Goal: Contribute content

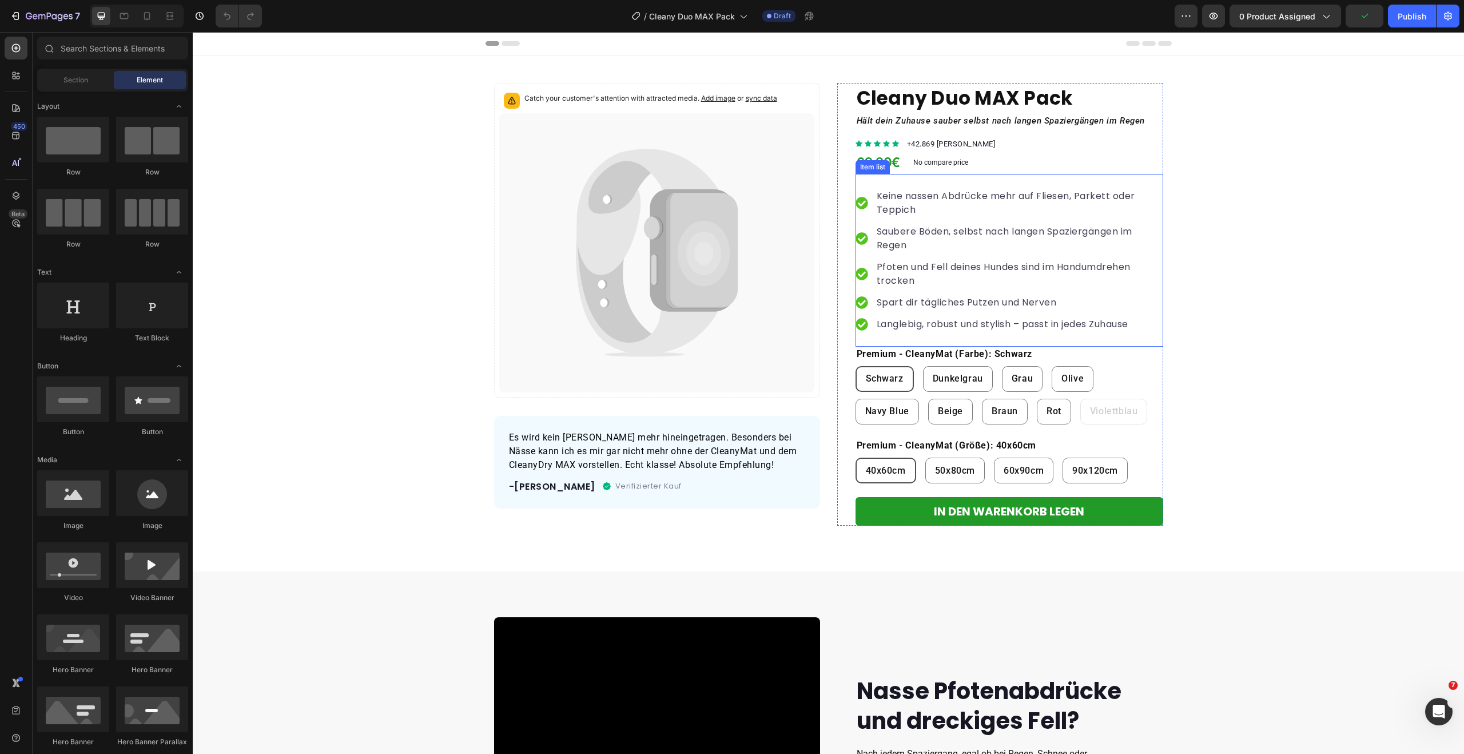
click at [866, 177] on div "Keine [PERSON_NAME] Abdrücke mehr auf Fliesen, Parkett oder Teppich Saubere Böd…" at bounding box center [1010, 260] width 308 height 173
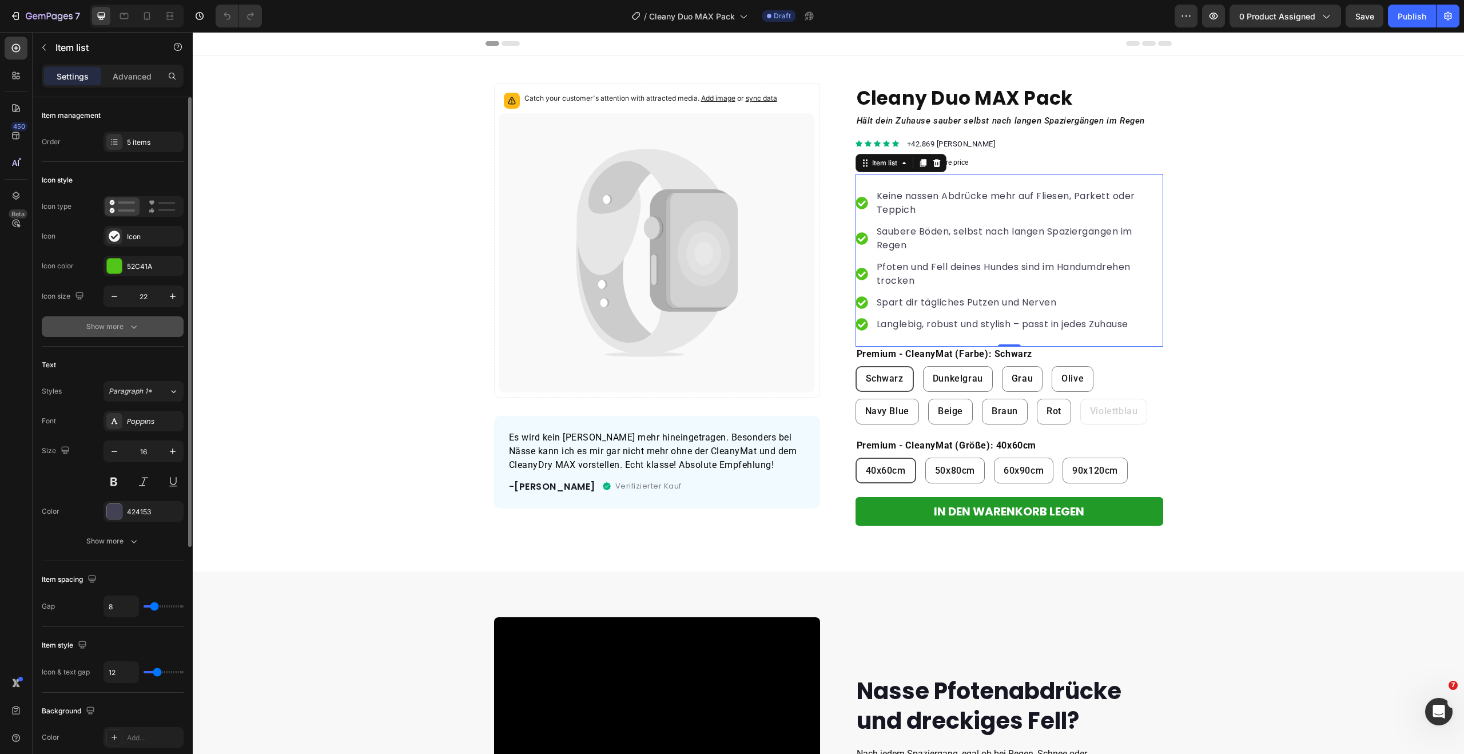
click at [122, 327] on div "Show more" at bounding box center [112, 326] width 53 height 11
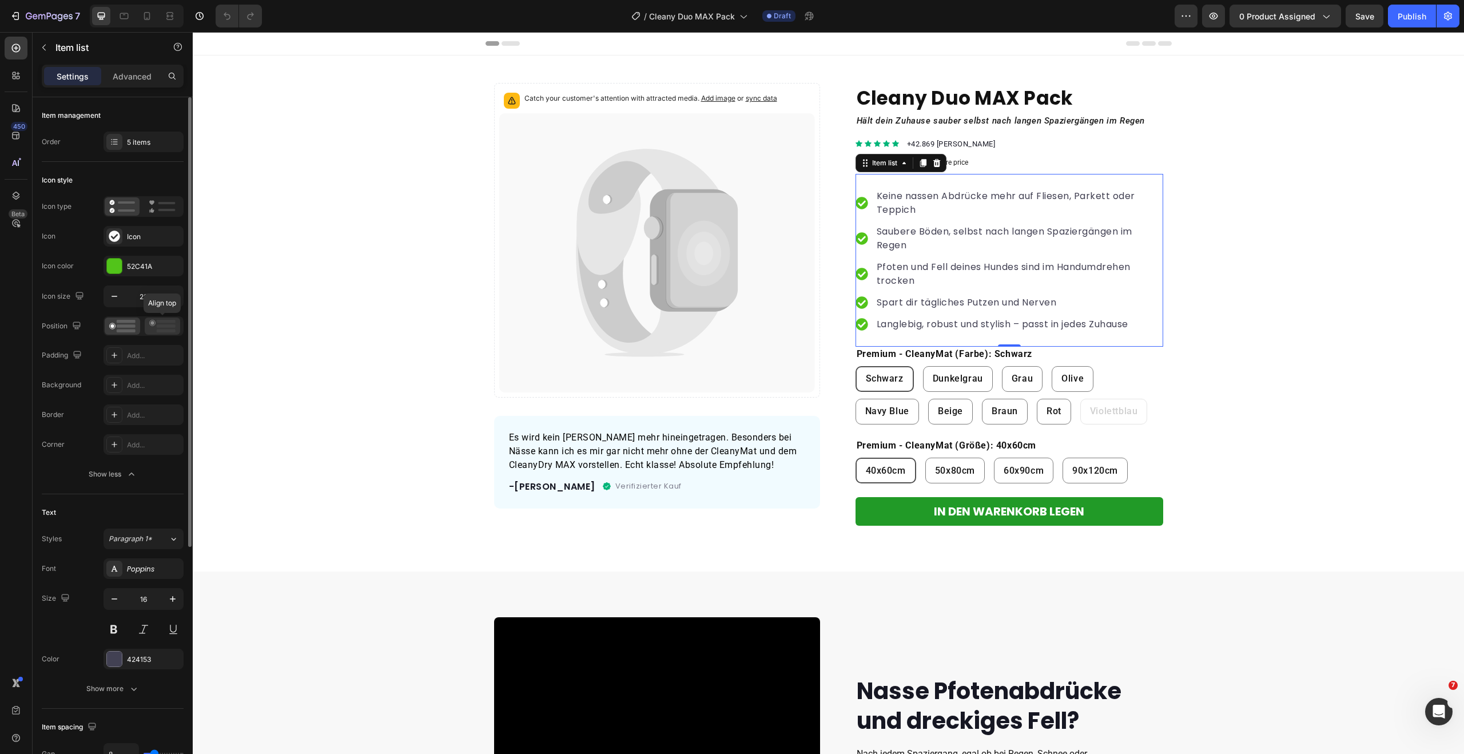
click at [158, 328] on icon at bounding box center [162, 326] width 26 height 13
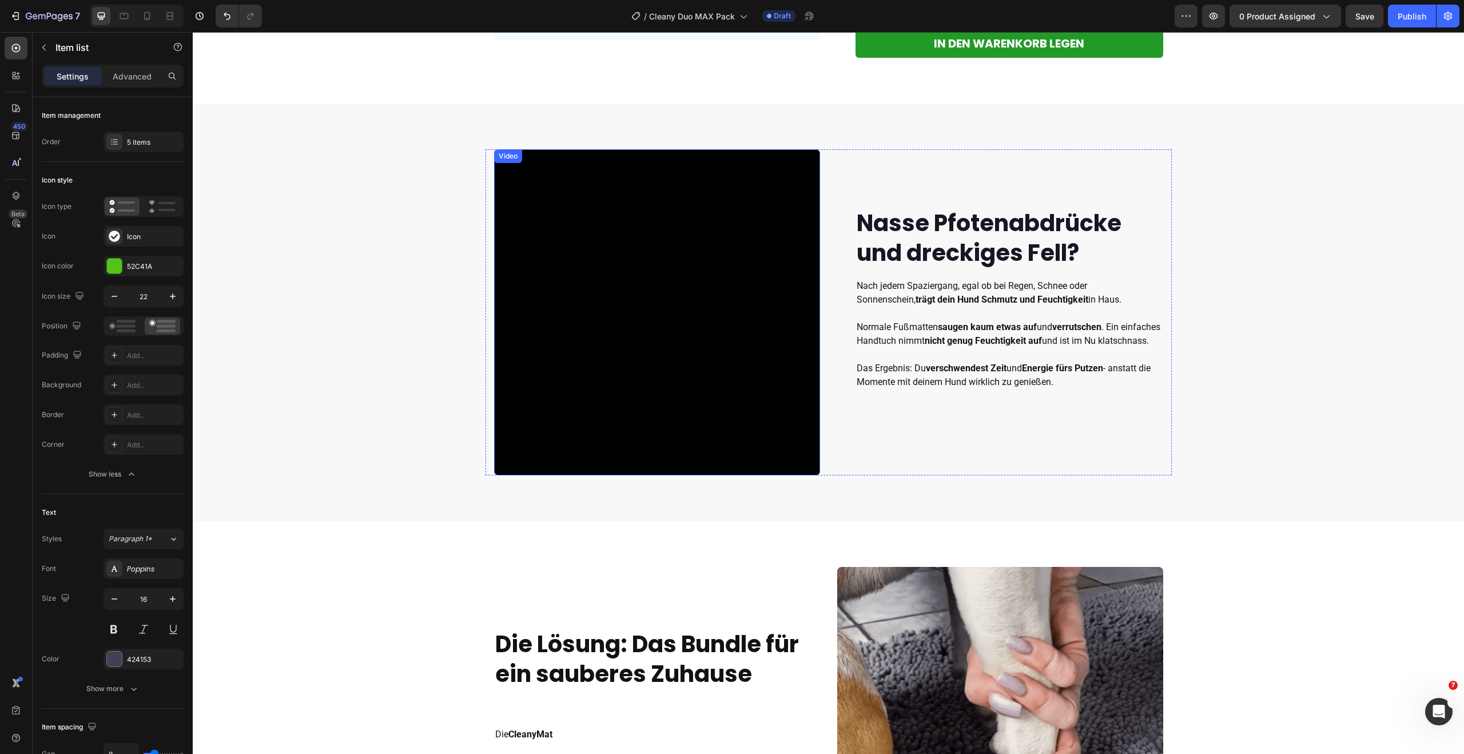
scroll to position [472, 0]
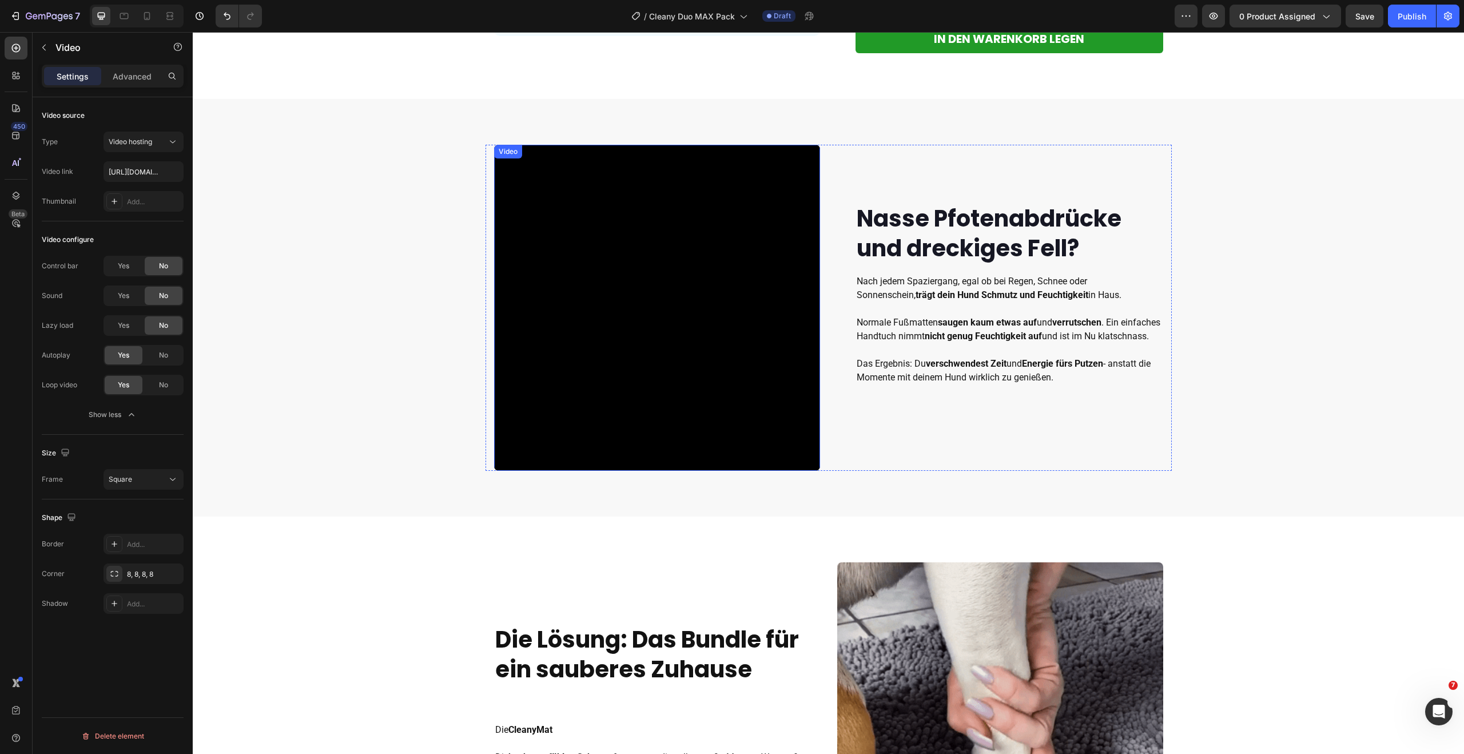
click at [615, 274] on video at bounding box center [657, 308] width 326 height 326
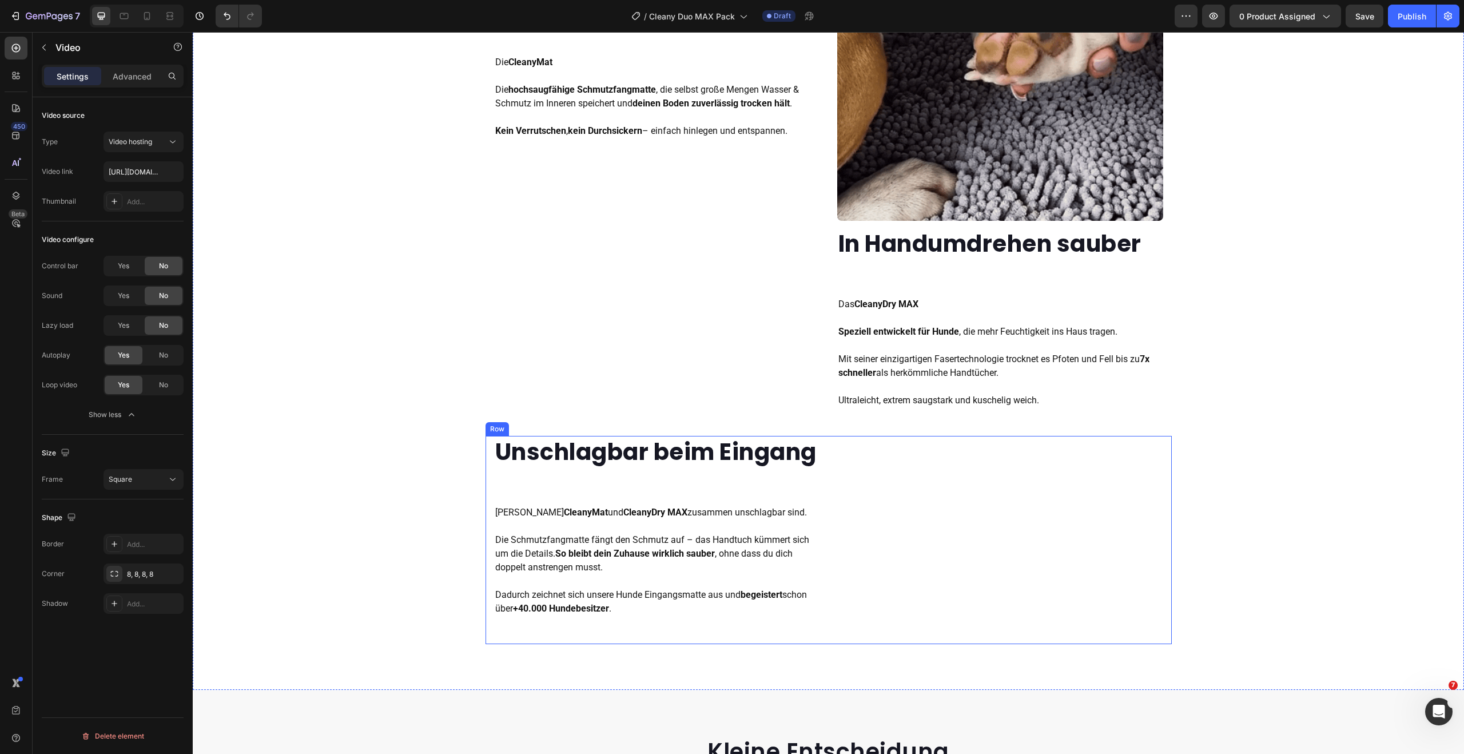
scroll to position [1120, 0]
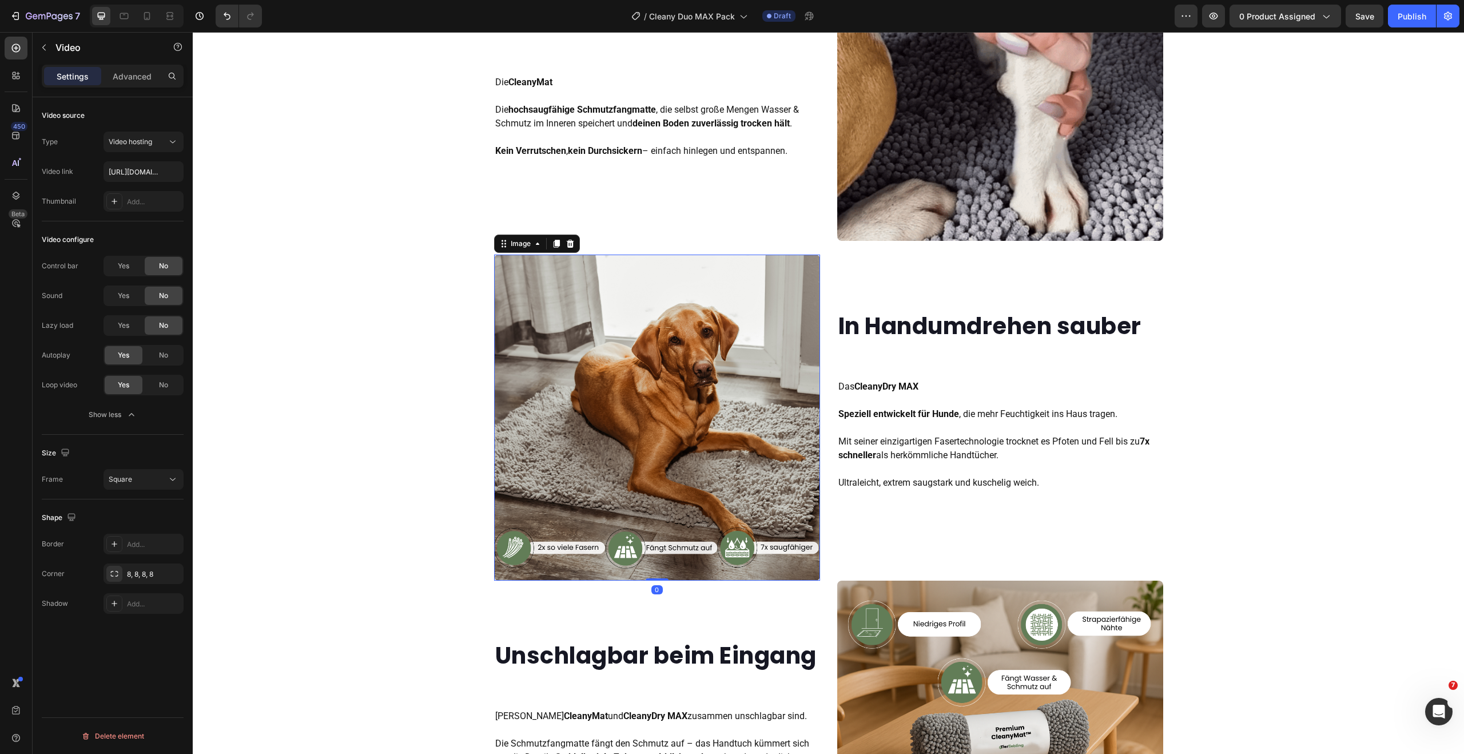
click at [658, 364] on img at bounding box center [657, 417] width 326 height 326
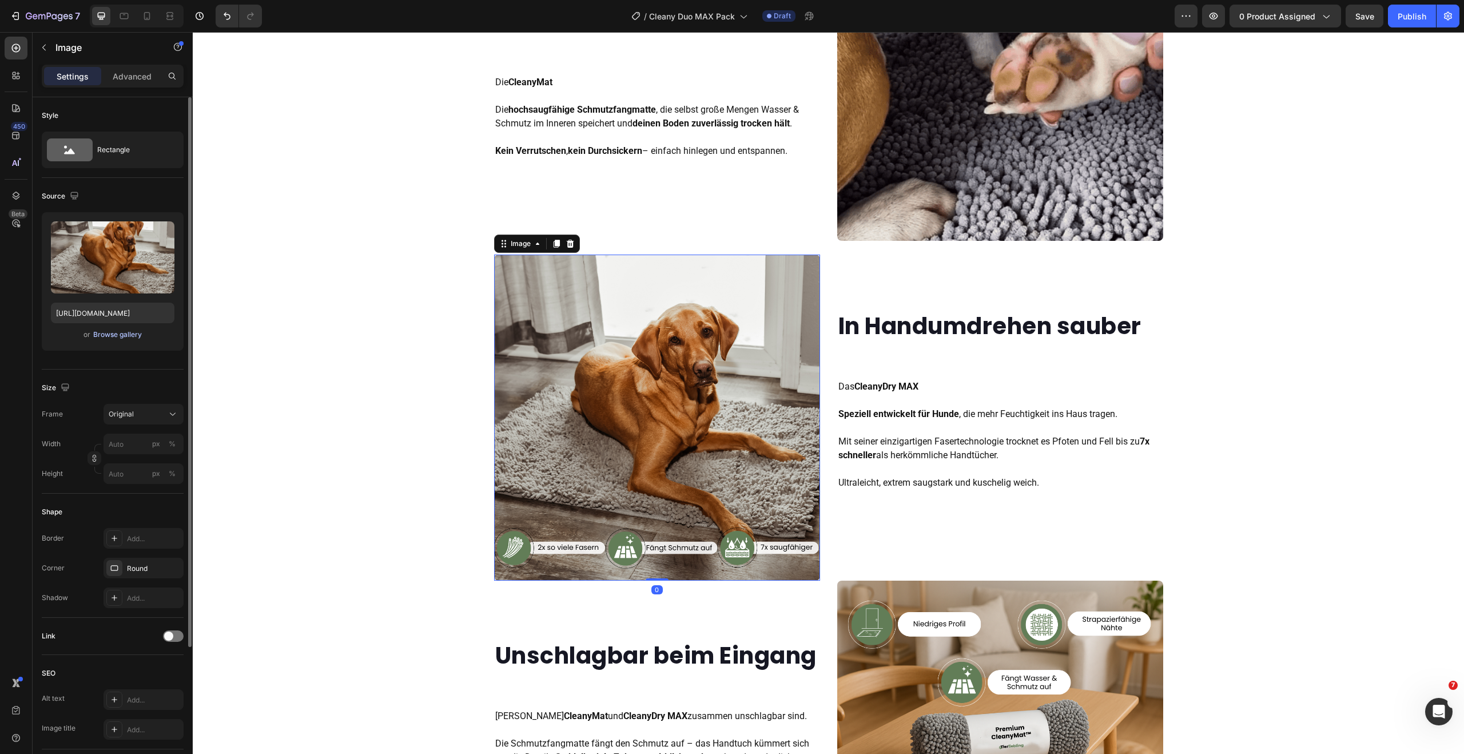
click at [118, 333] on div "Browse gallery" at bounding box center [117, 334] width 49 height 10
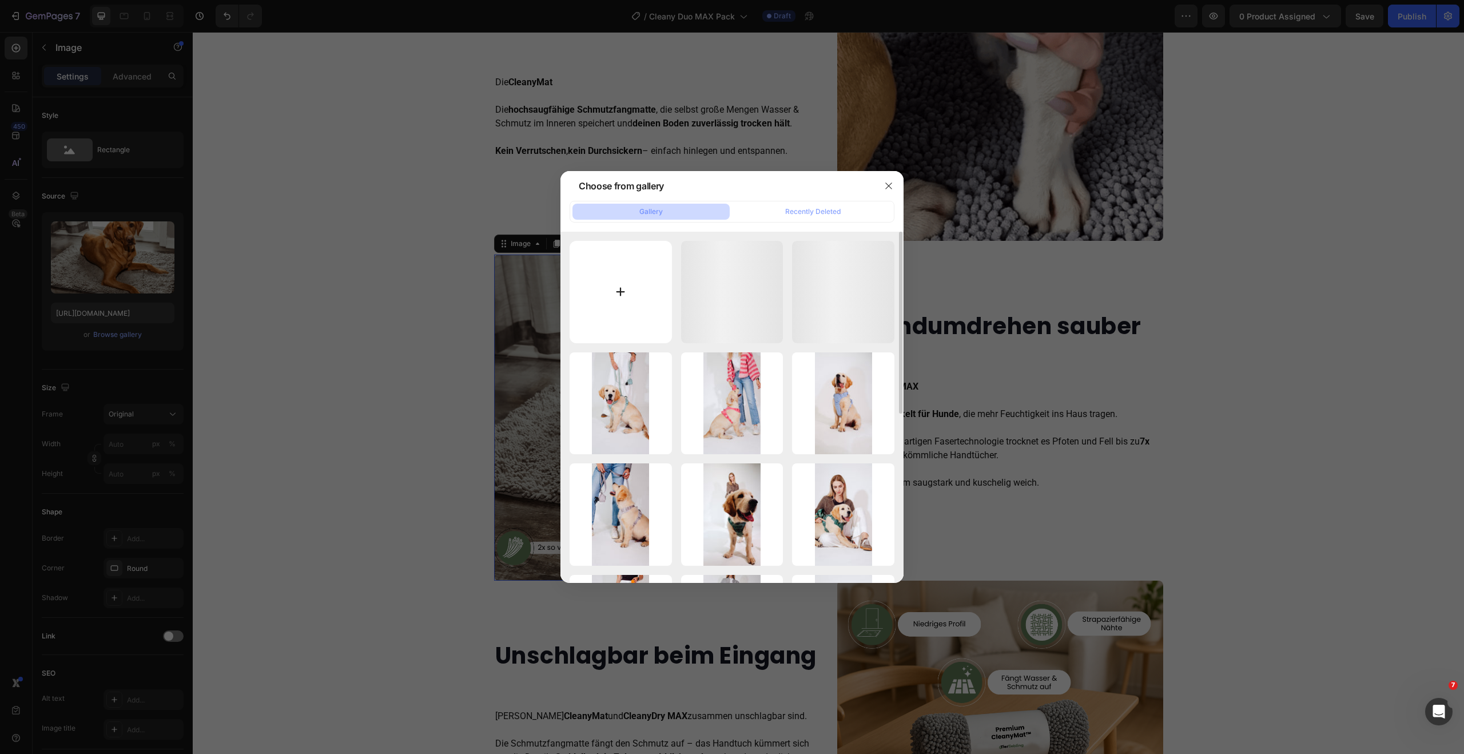
click at [636, 301] on input "file" at bounding box center [621, 292] width 102 height 102
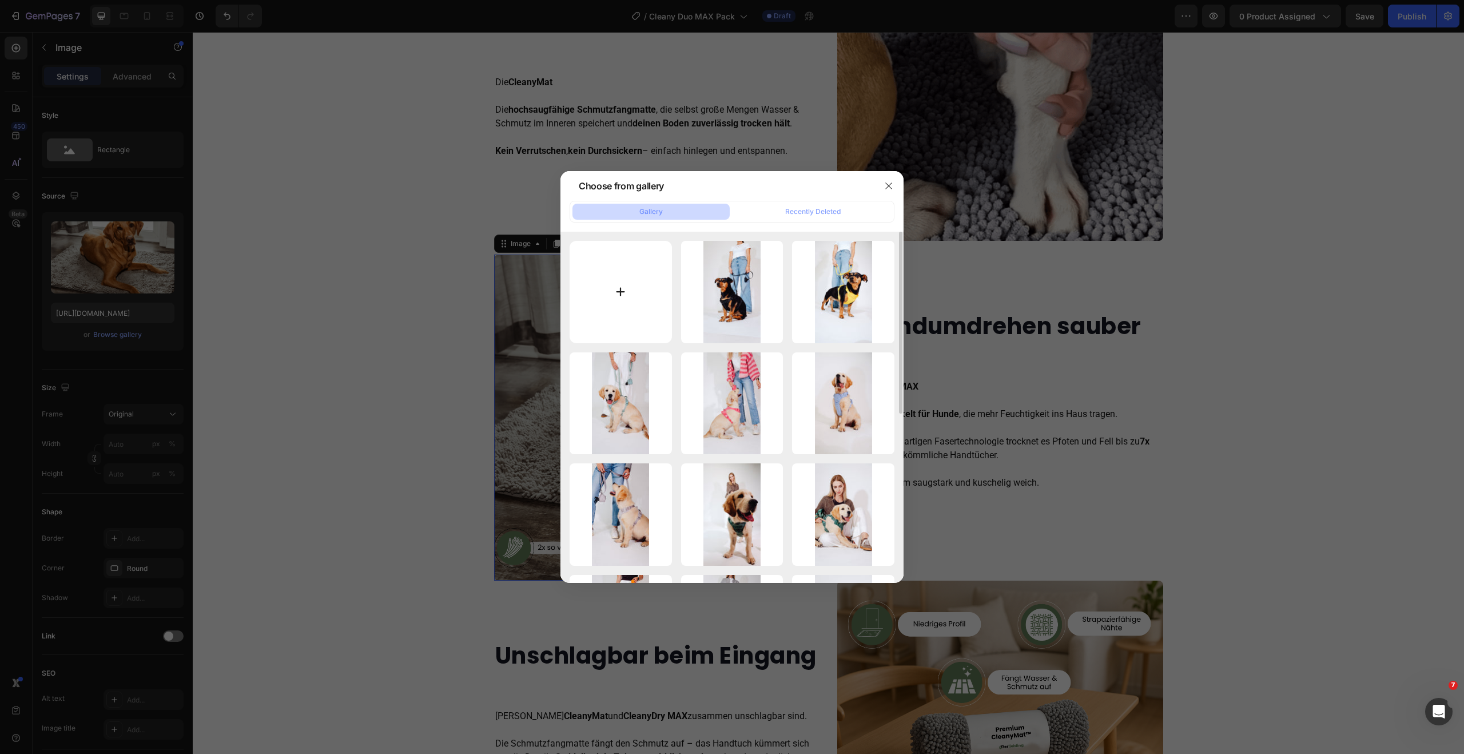
type input "C:\fakepath\giphy.gif"
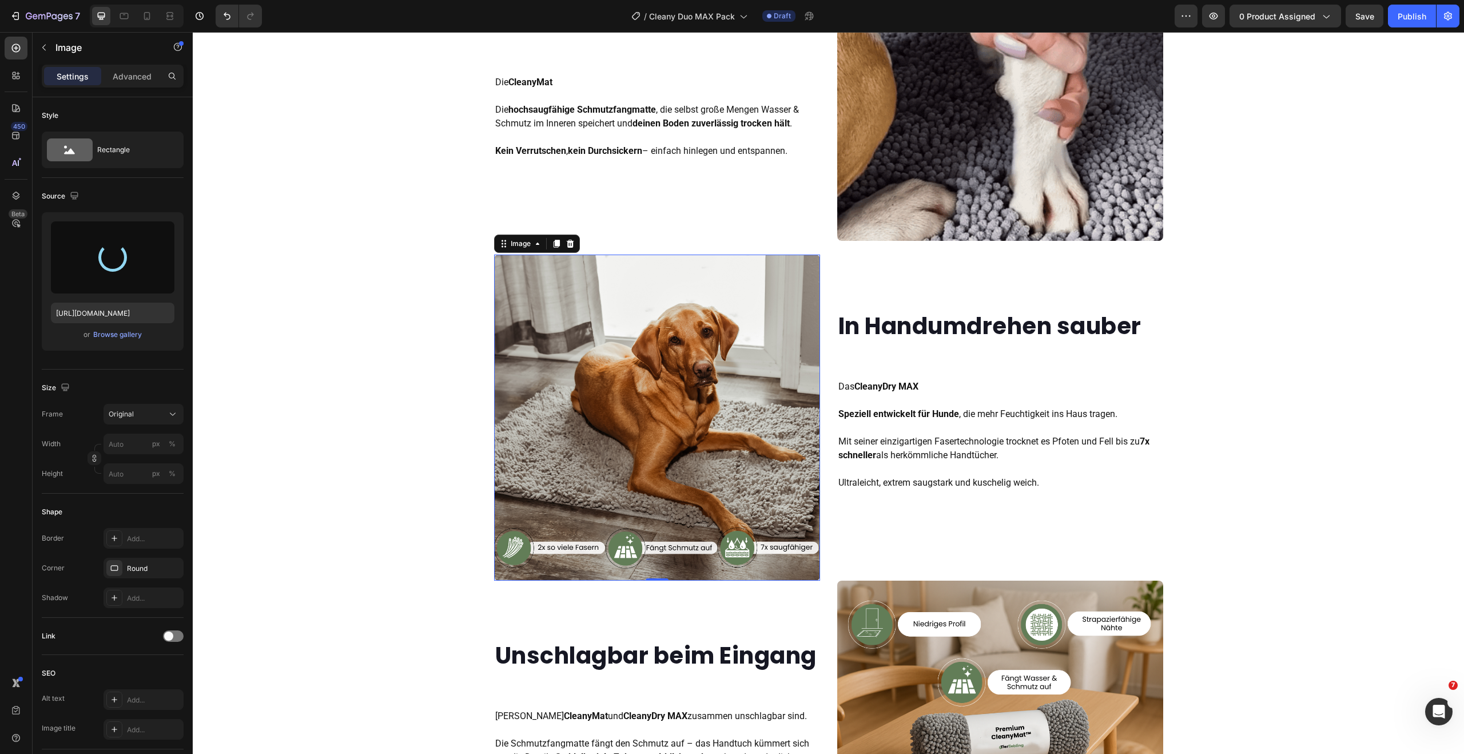
type input "[URL][DOMAIN_NAME]"
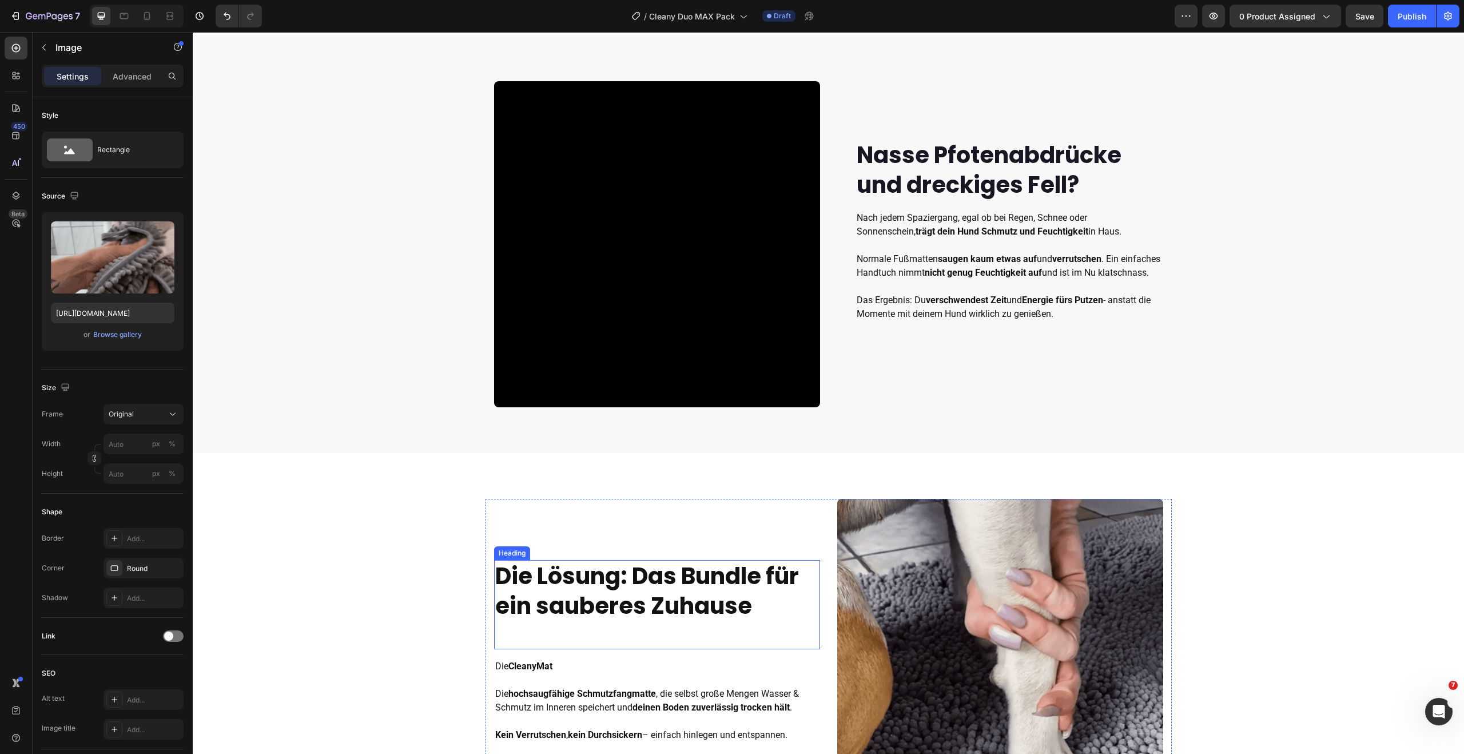
scroll to position [496, 0]
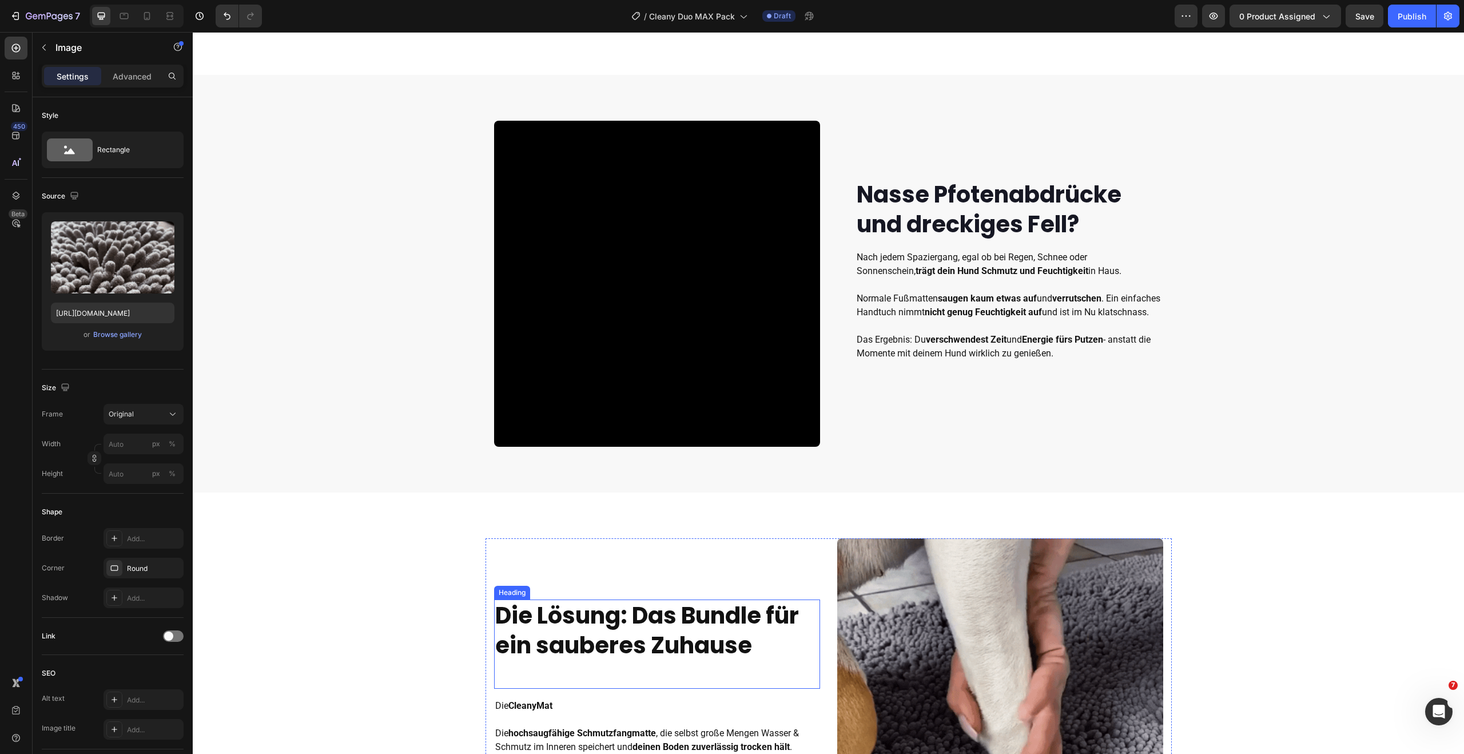
click at [682, 300] on video at bounding box center [657, 284] width 326 height 326
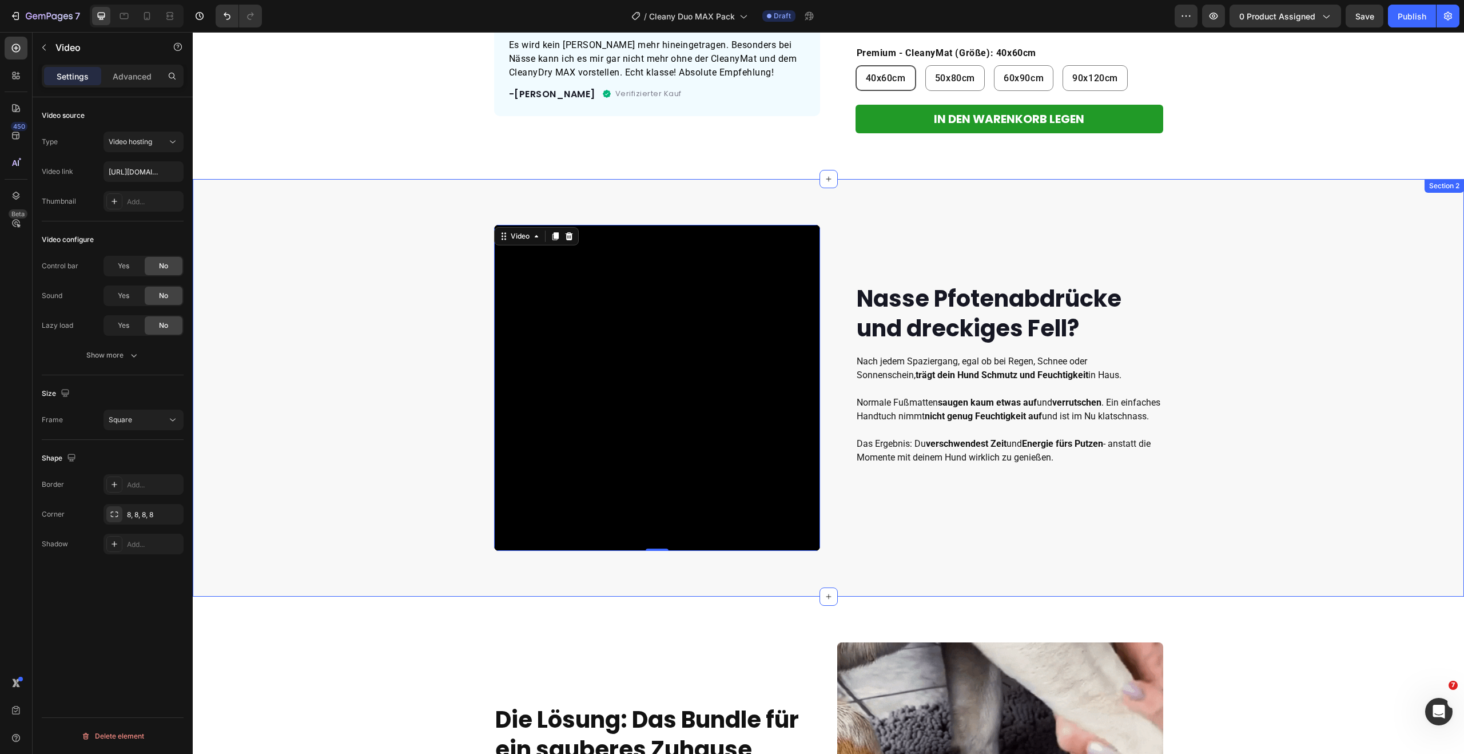
scroll to position [383, 0]
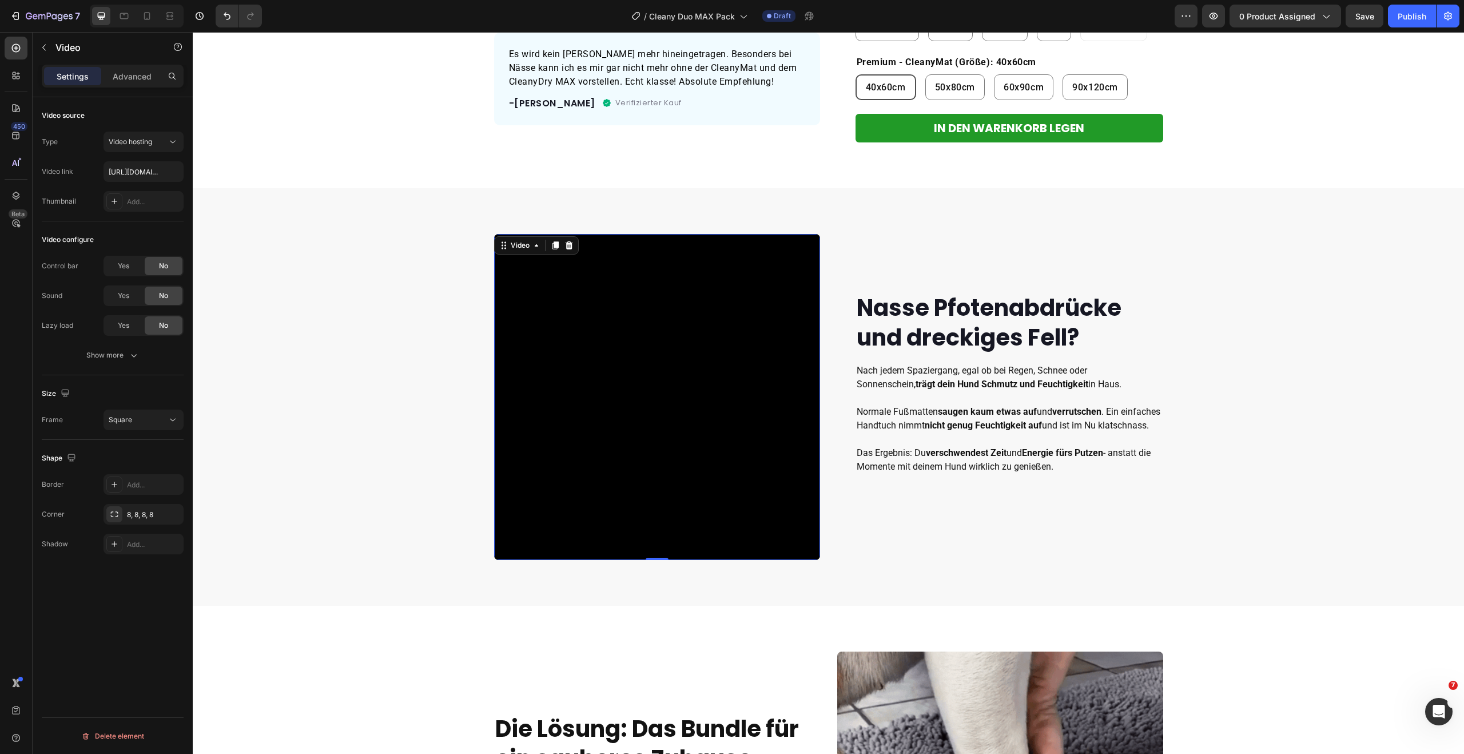
click at [608, 296] on video at bounding box center [657, 397] width 326 height 326
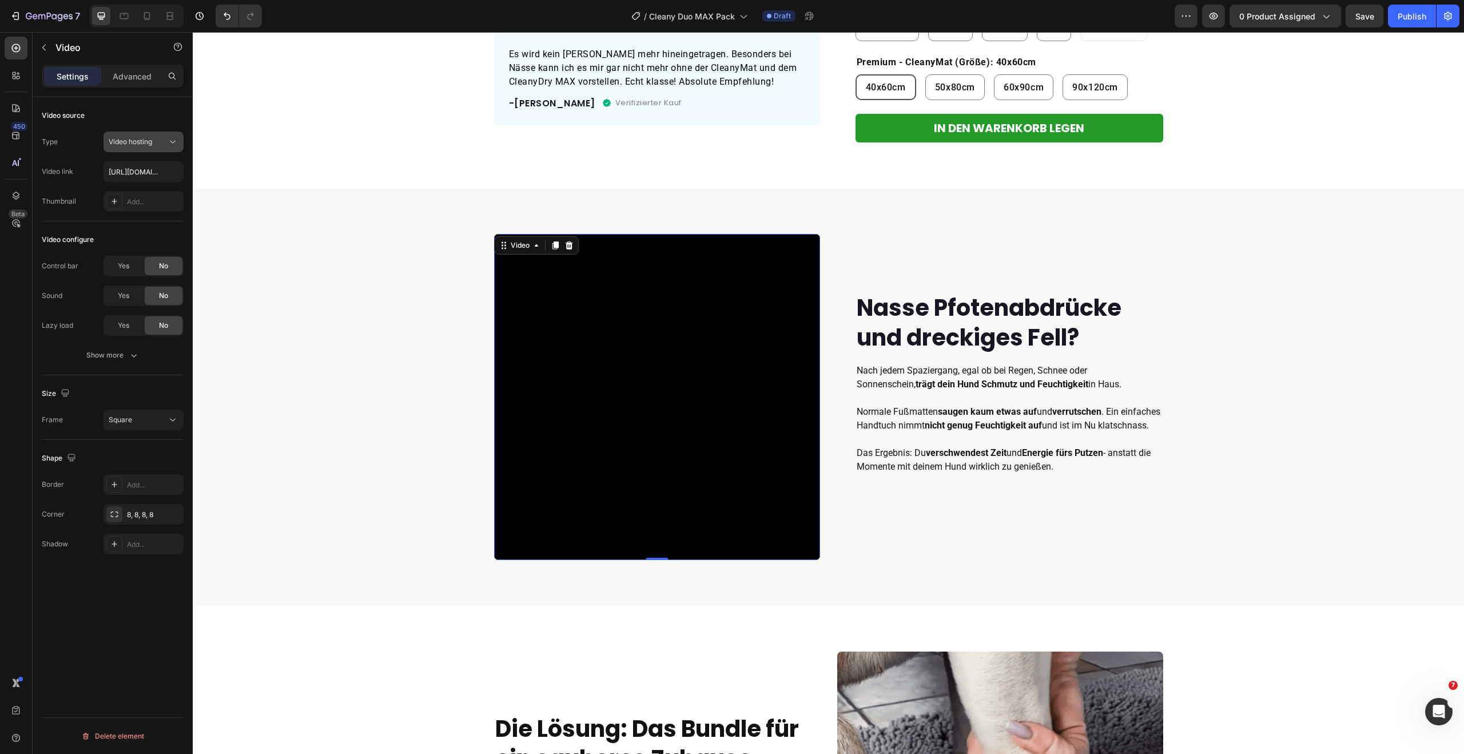
click at [161, 146] on div "Video hosting" at bounding box center [138, 142] width 58 height 10
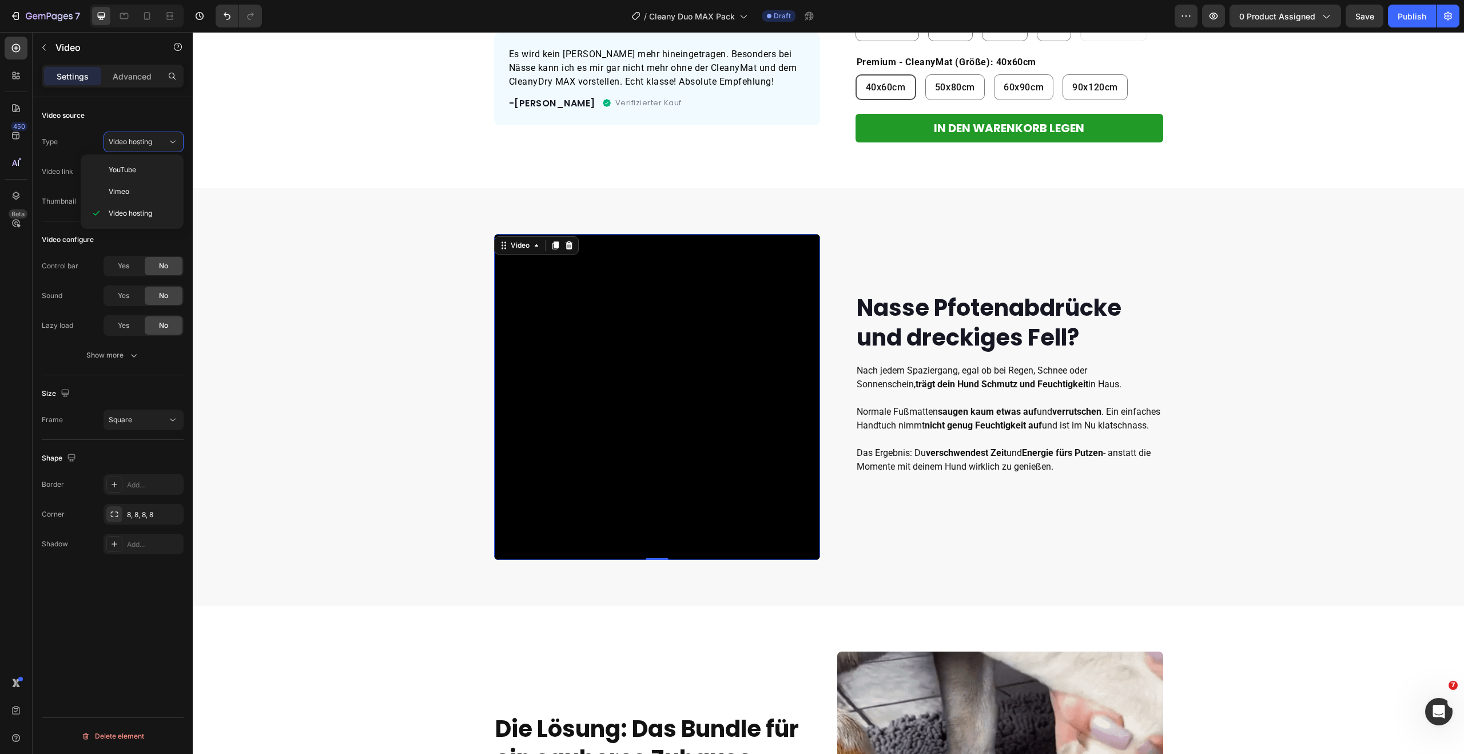
click at [141, 375] on div "Video source Type Video hosting Video link [URL][DOMAIN_NAME] Thumbnail Add..." at bounding box center [113, 407] width 142 height 65
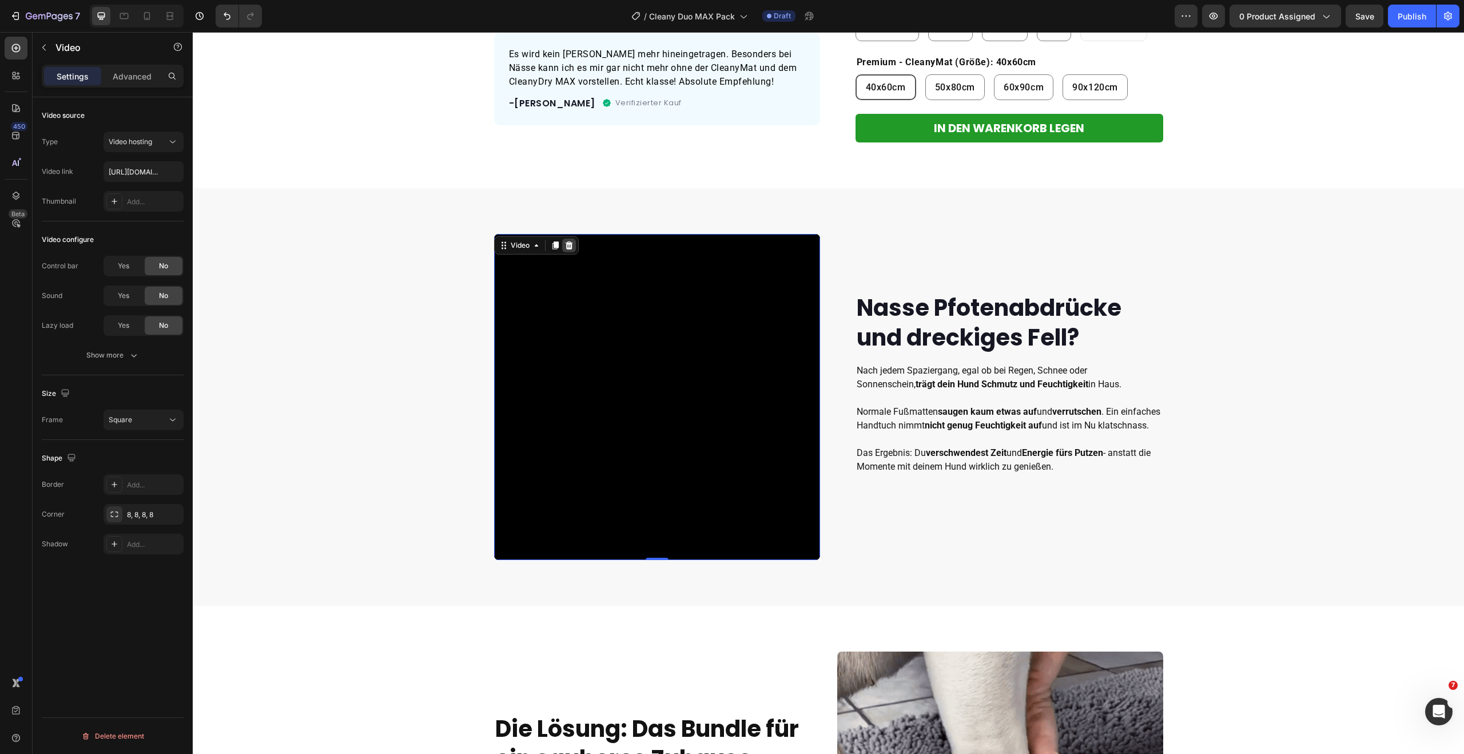
click at [564, 249] on icon at bounding box center [568, 245] width 9 height 9
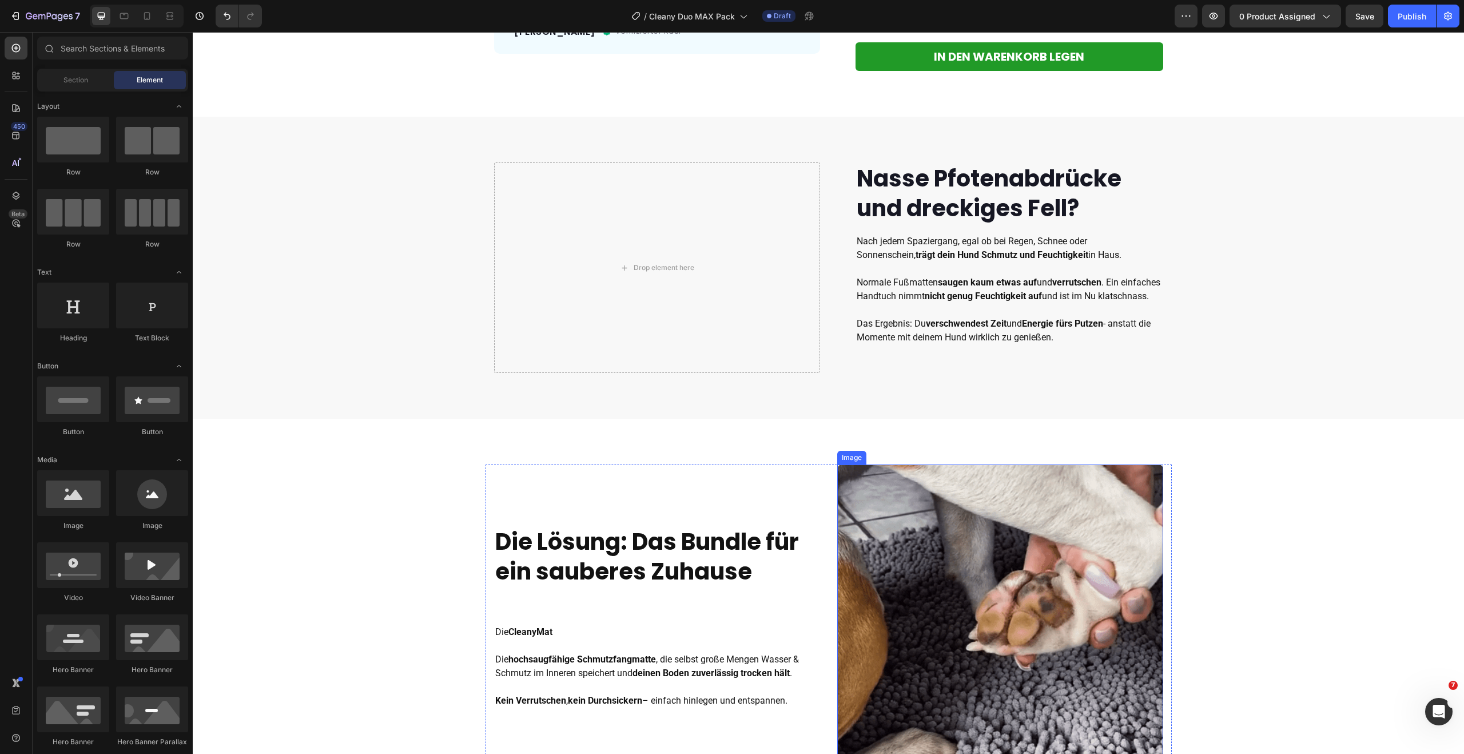
scroll to position [468, 0]
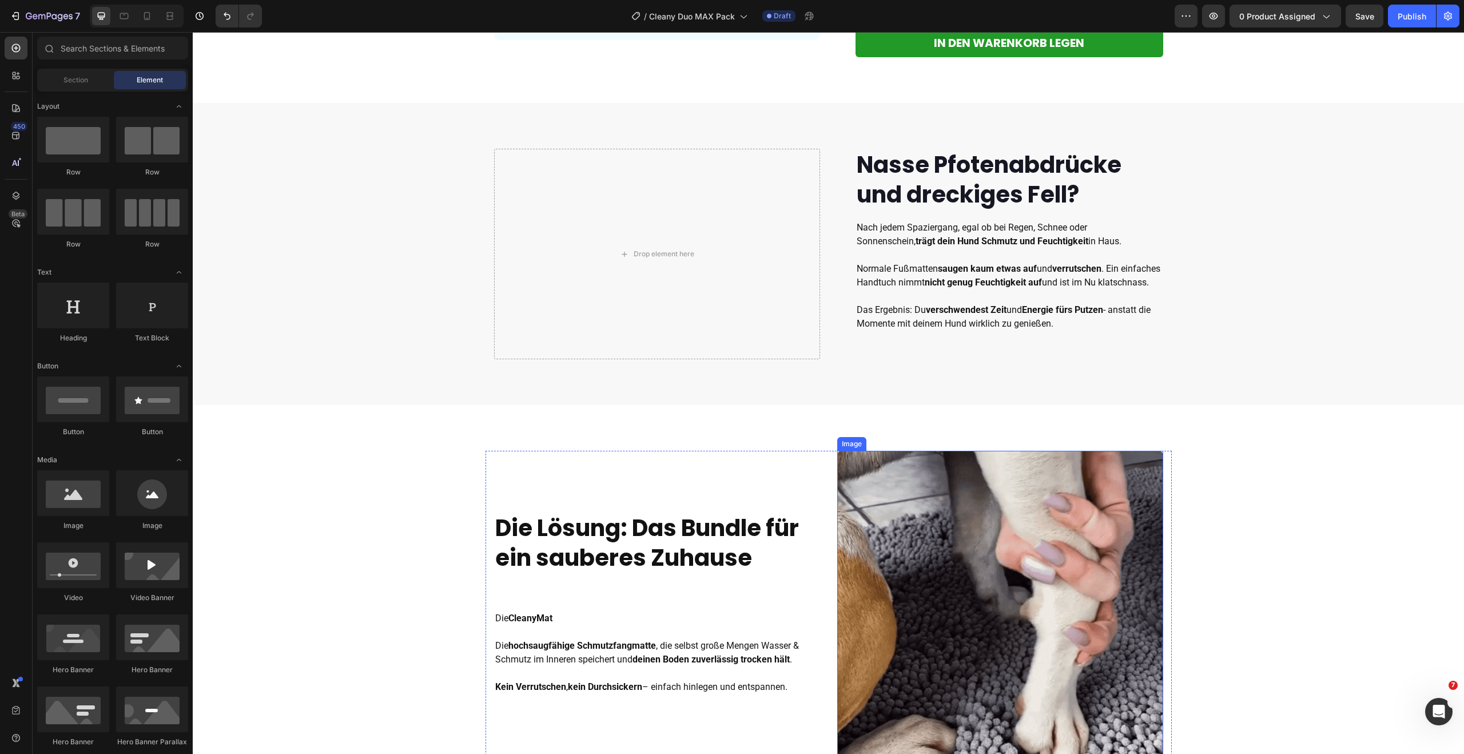
click at [953, 503] on img at bounding box center [1000, 614] width 326 height 326
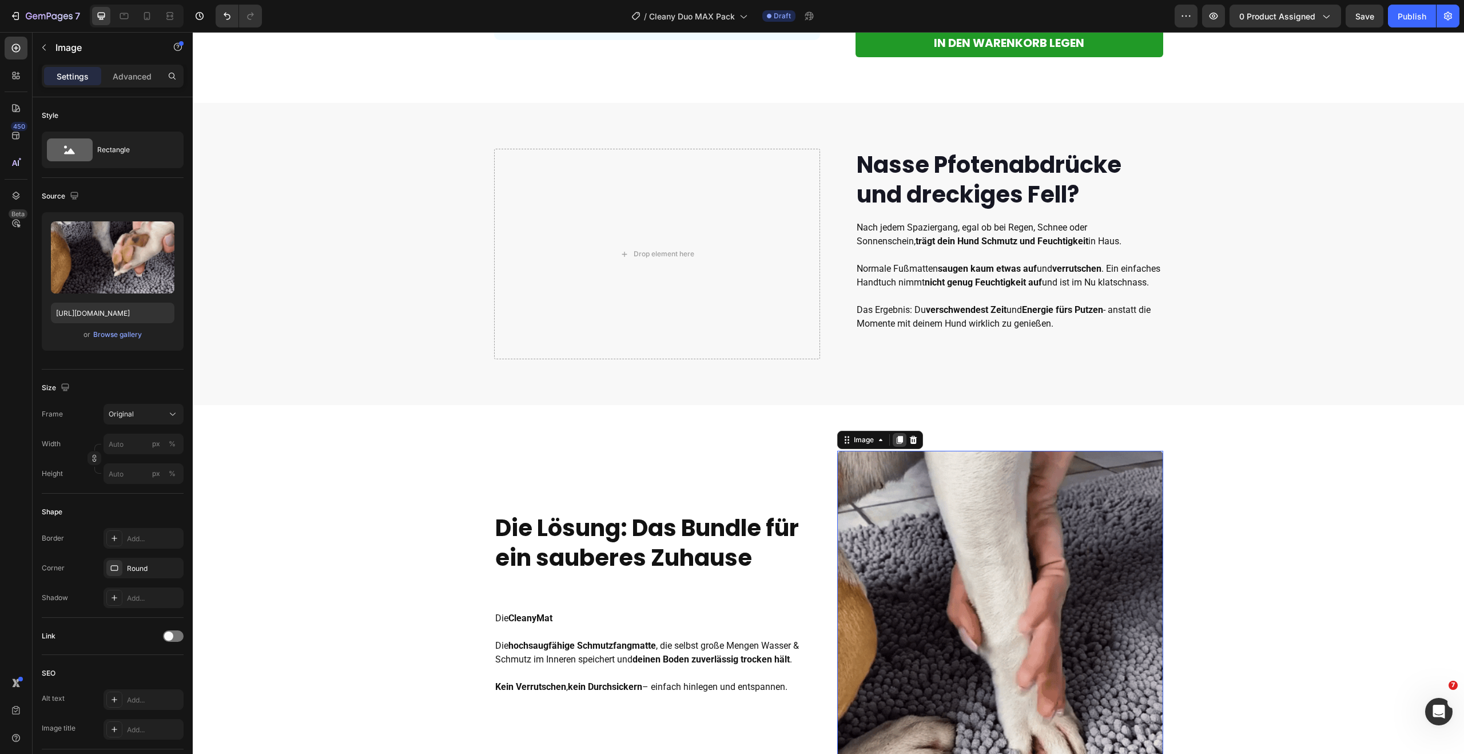
click at [895, 444] on icon at bounding box center [899, 439] width 9 height 9
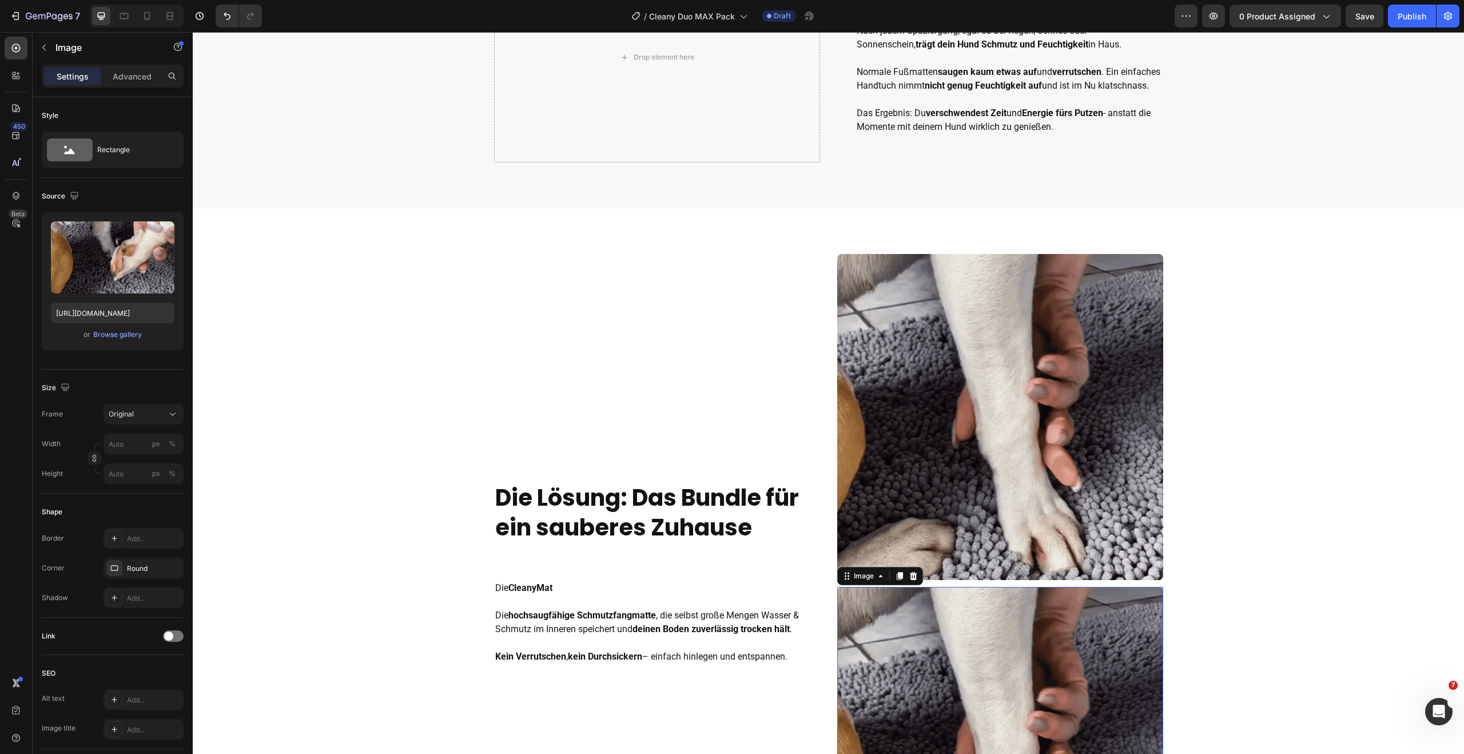
scroll to position [659, 0]
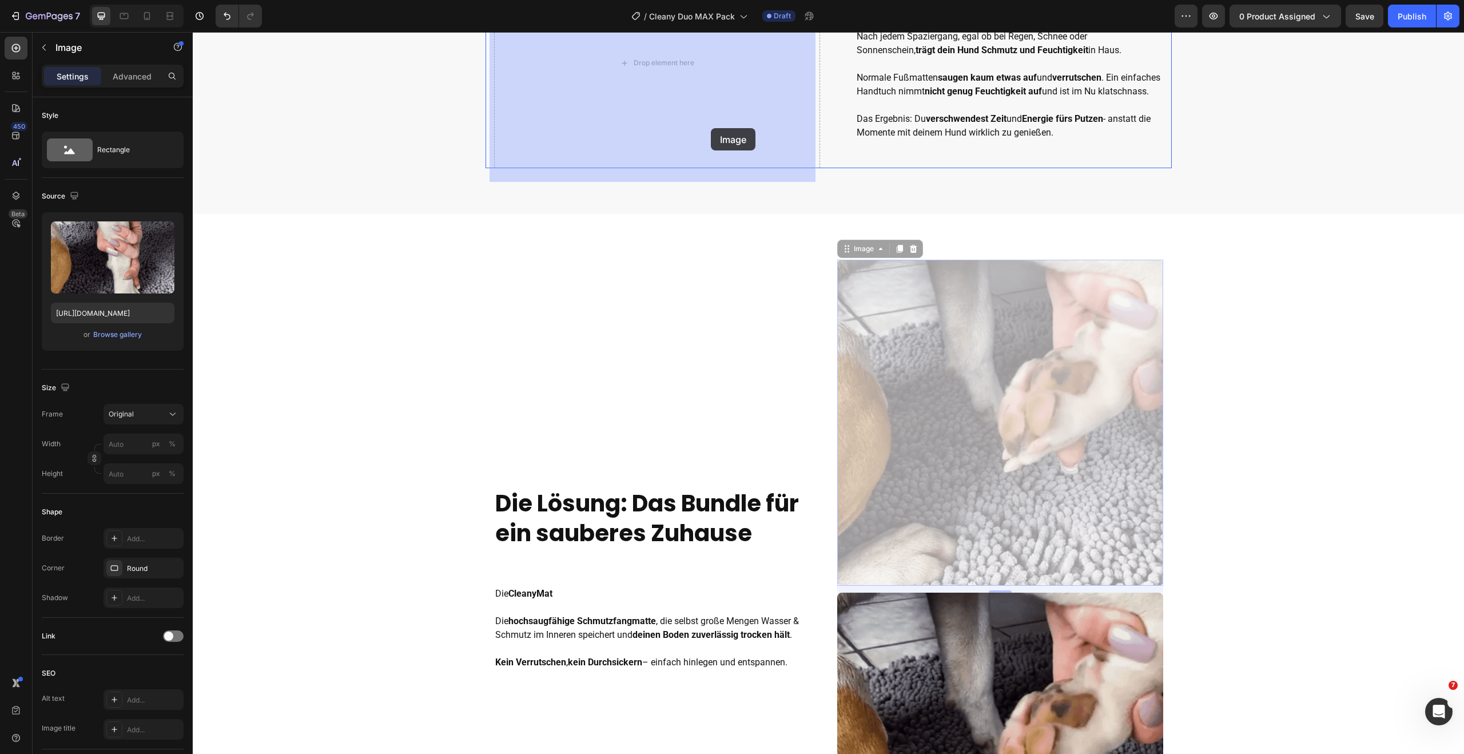
drag, startPoint x: 912, startPoint y: 399, endPoint x: 707, endPoint y: 125, distance: 342.8
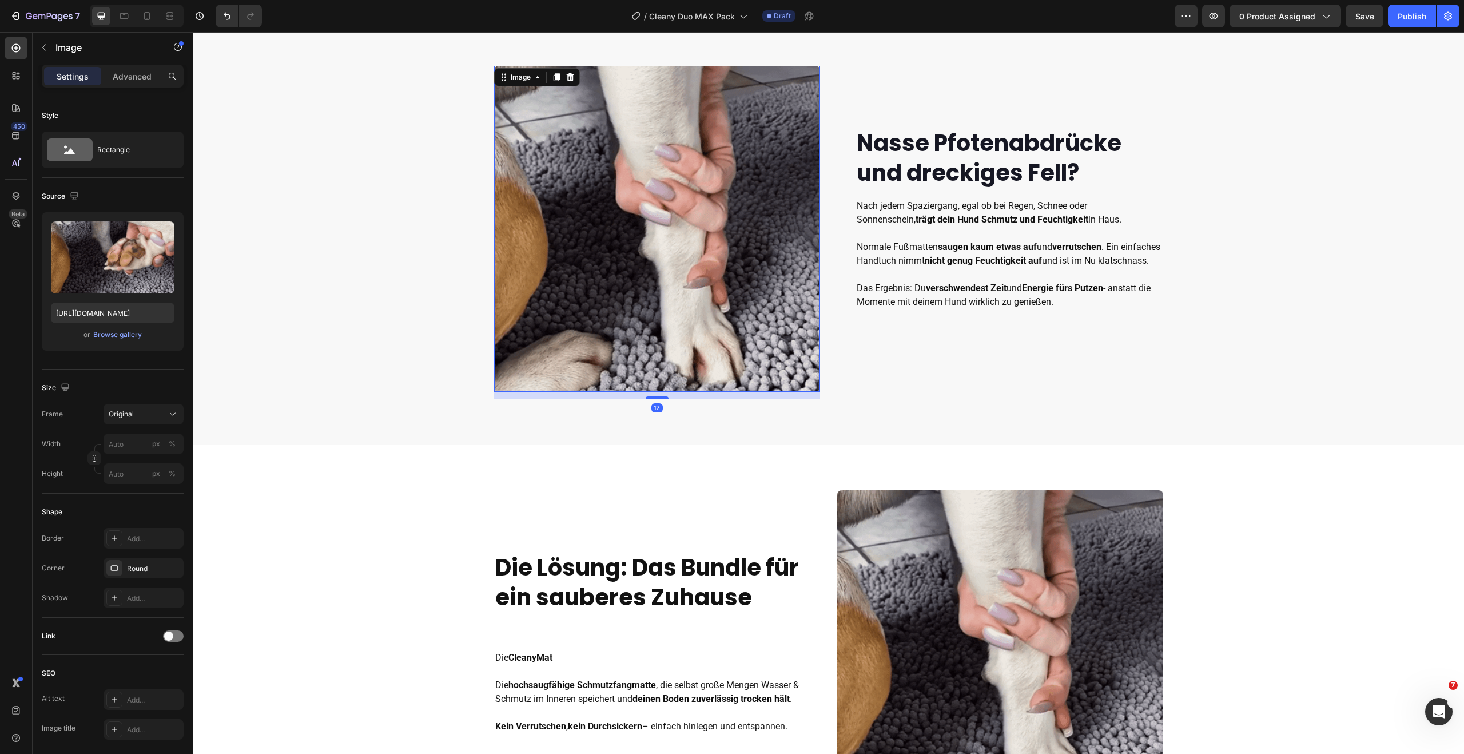
scroll to position [551, 0]
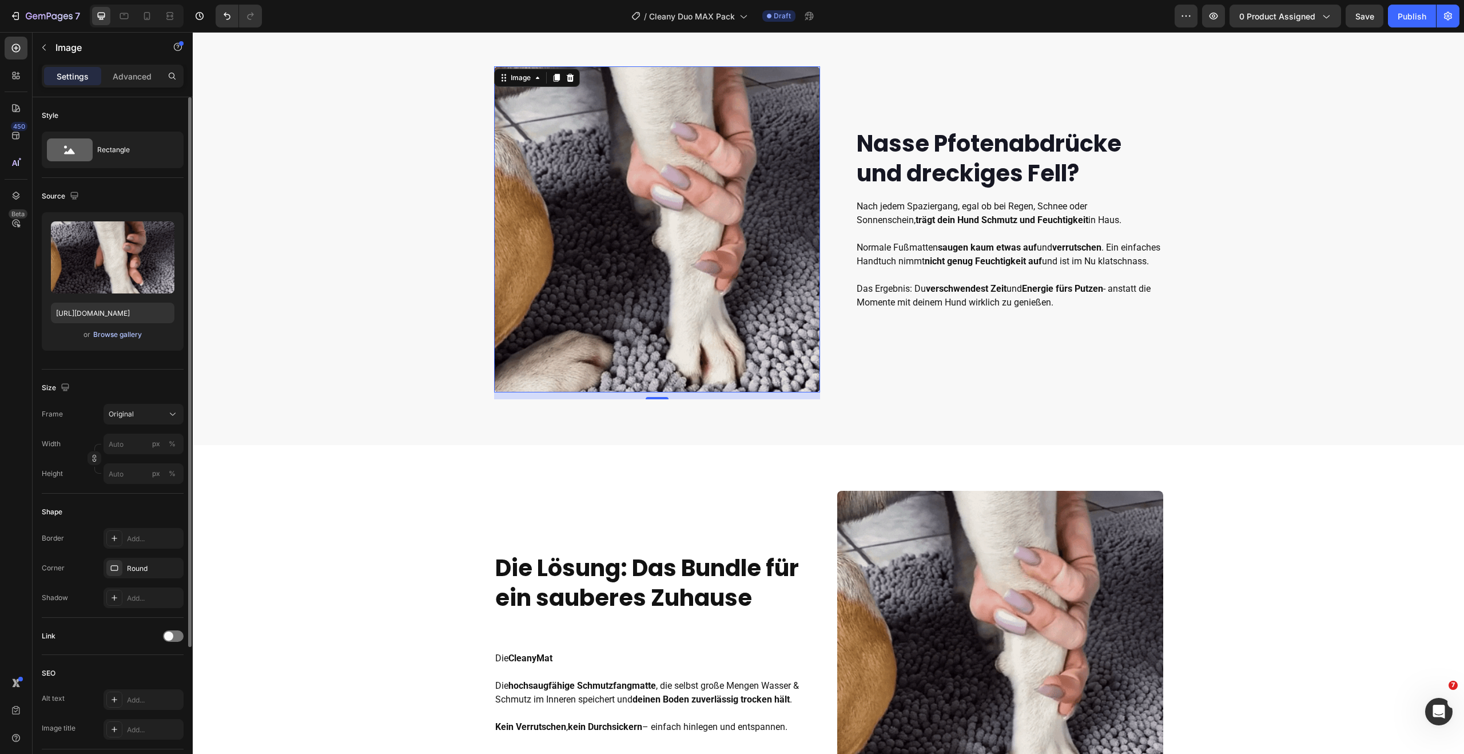
click at [116, 334] on div "Browse gallery" at bounding box center [117, 334] width 49 height 10
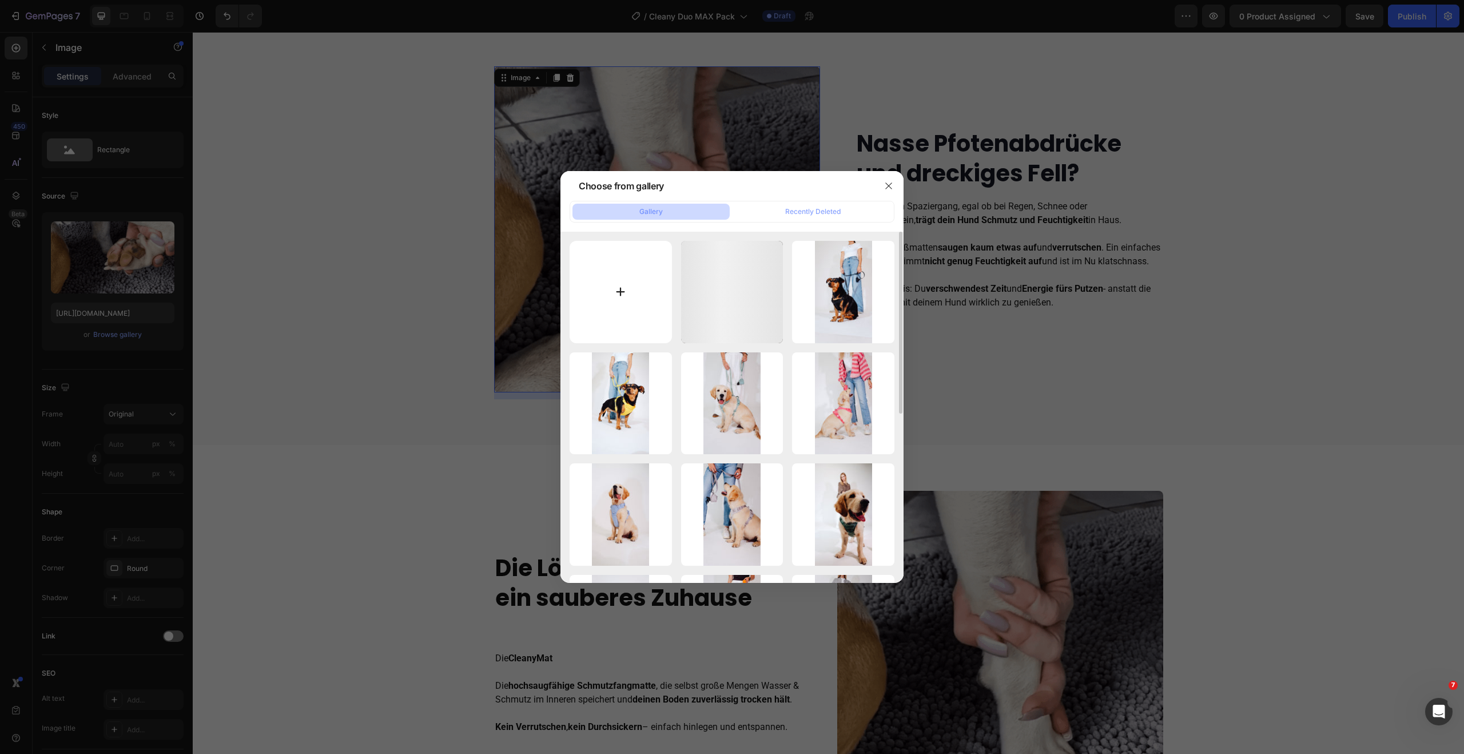
click at [643, 300] on input "file" at bounding box center [621, 292] width 102 height 102
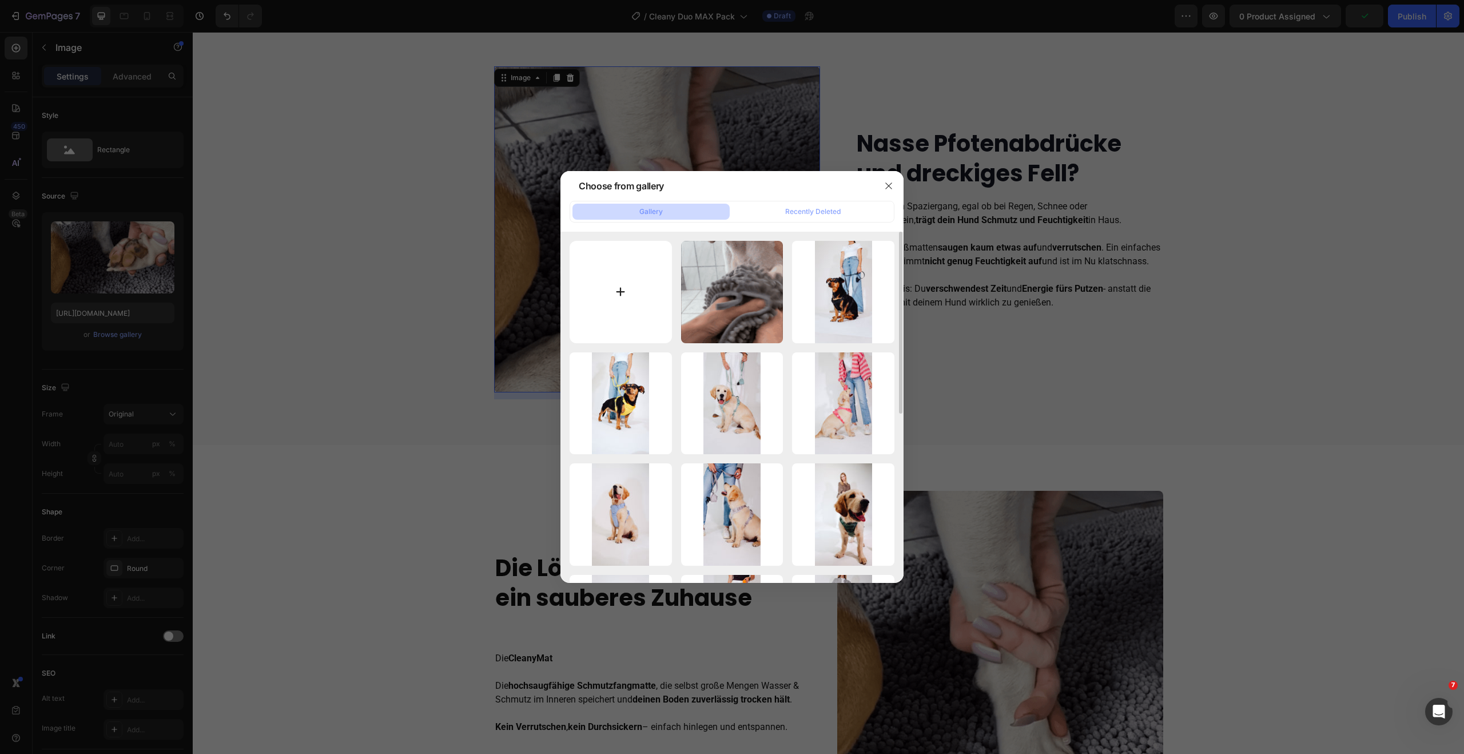
type input "C:\fakepath\giphy (1).gif"
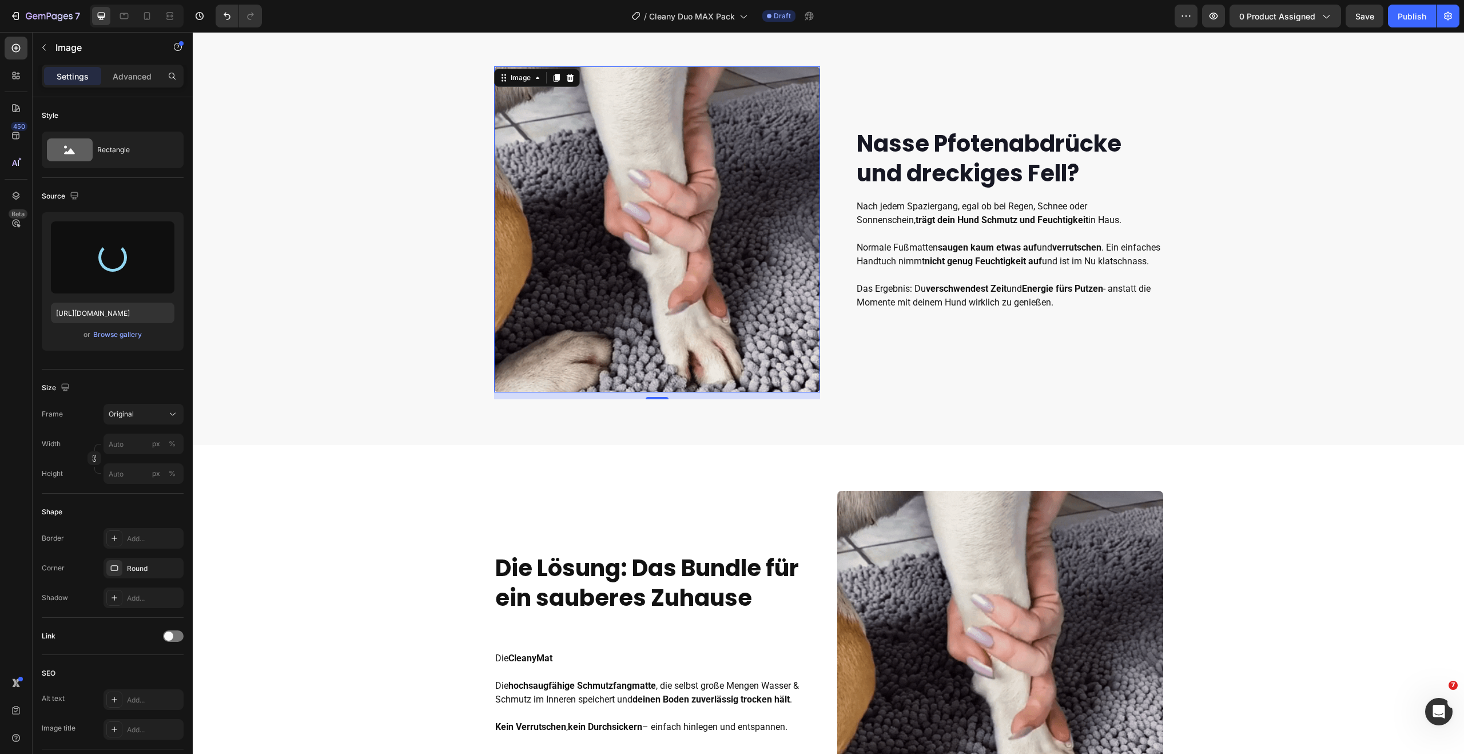
type input "[URL][DOMAIN_NAME]"
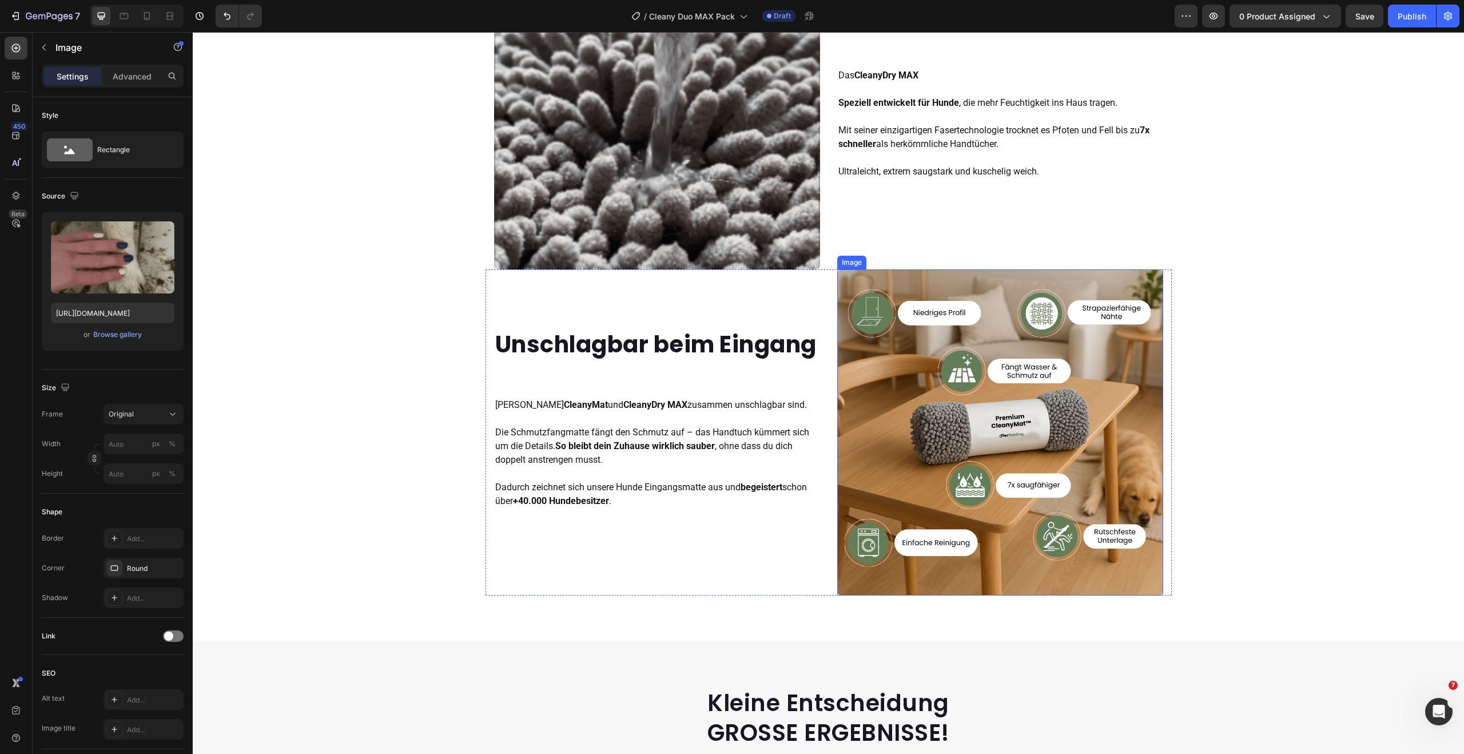
click at [952, 355] on img at bounding box center [1000, 432] width 326 height 326
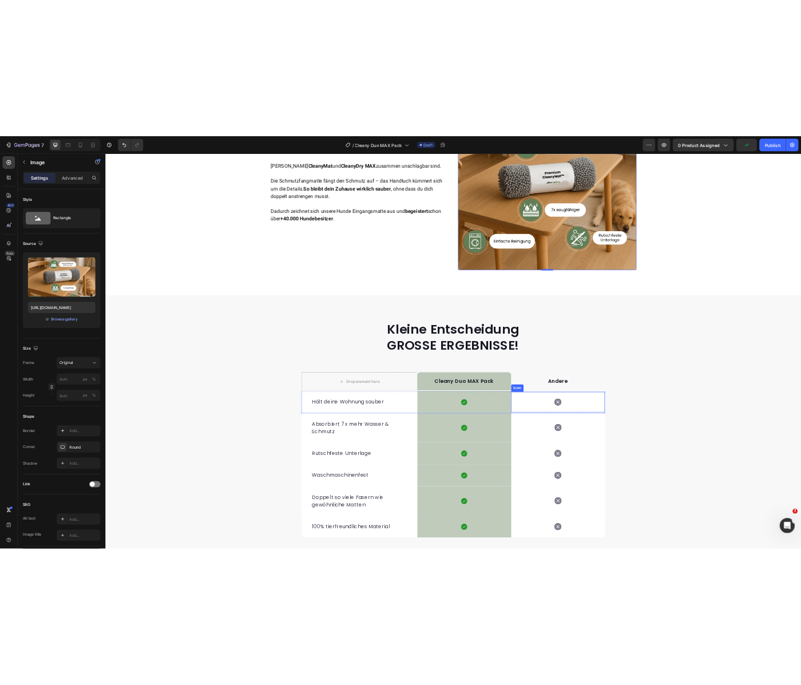
scroll to position [1475, 0]
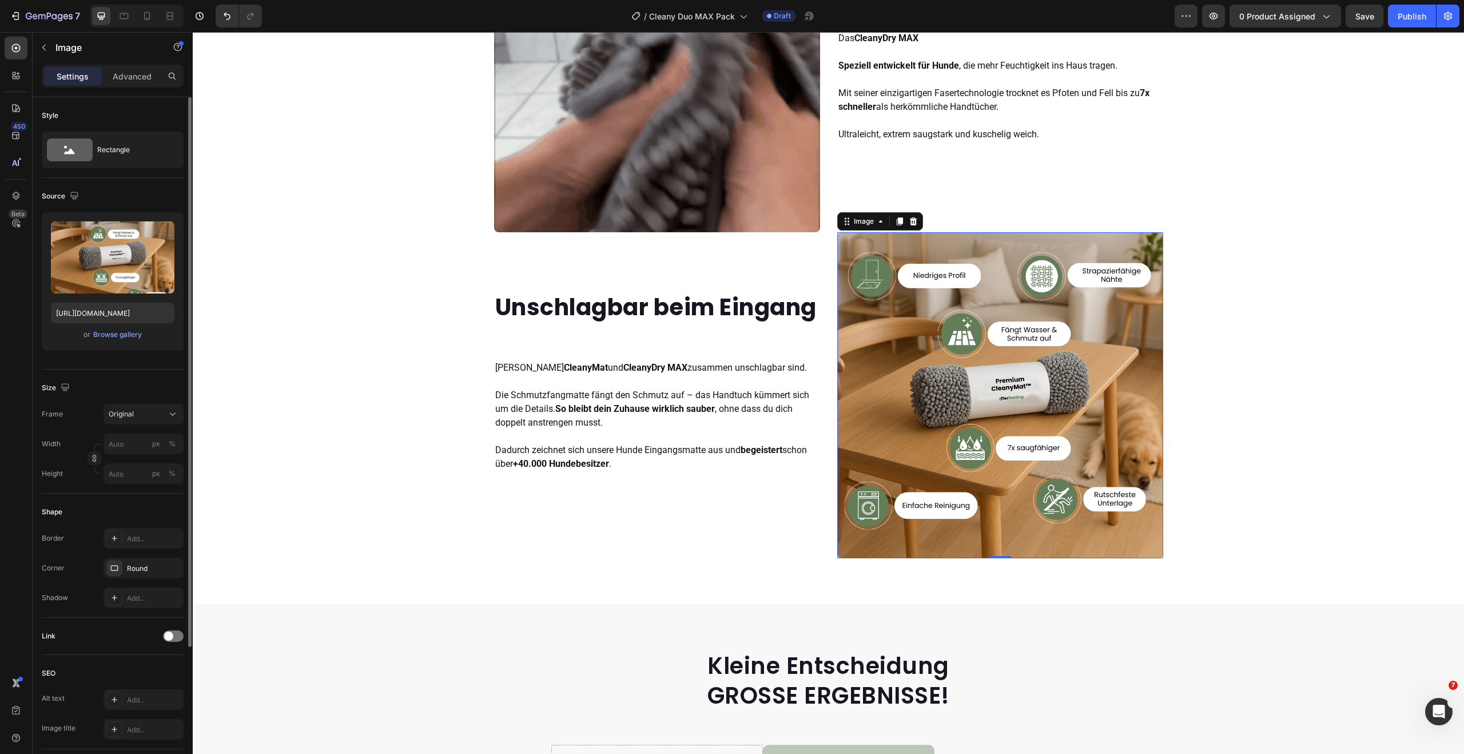
click at [131, 340] on div "or Browse gallery" at bounding box center [113, 335] width 124 height 14
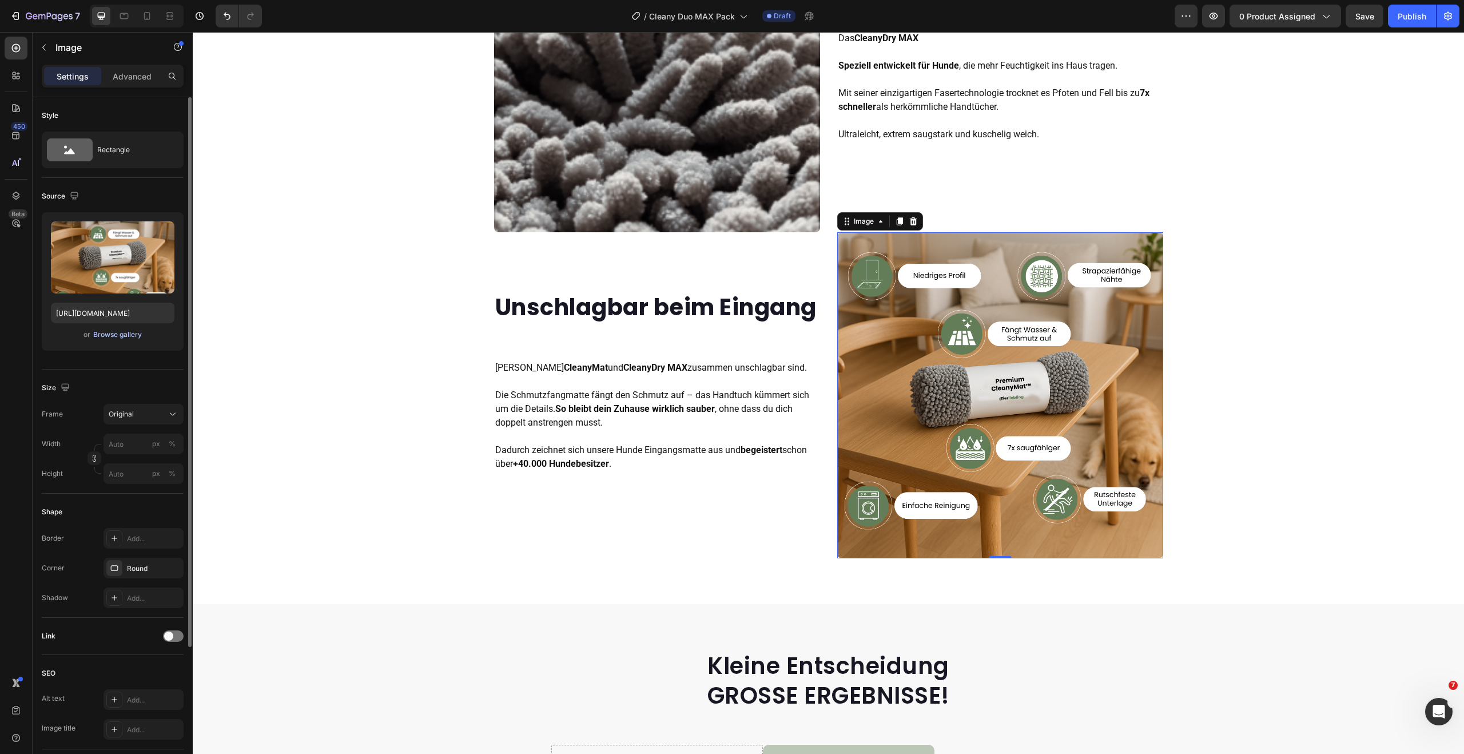
click at [130, 337] on div "Browse gallery" at bounding box center [117, 334] width 49 height 10
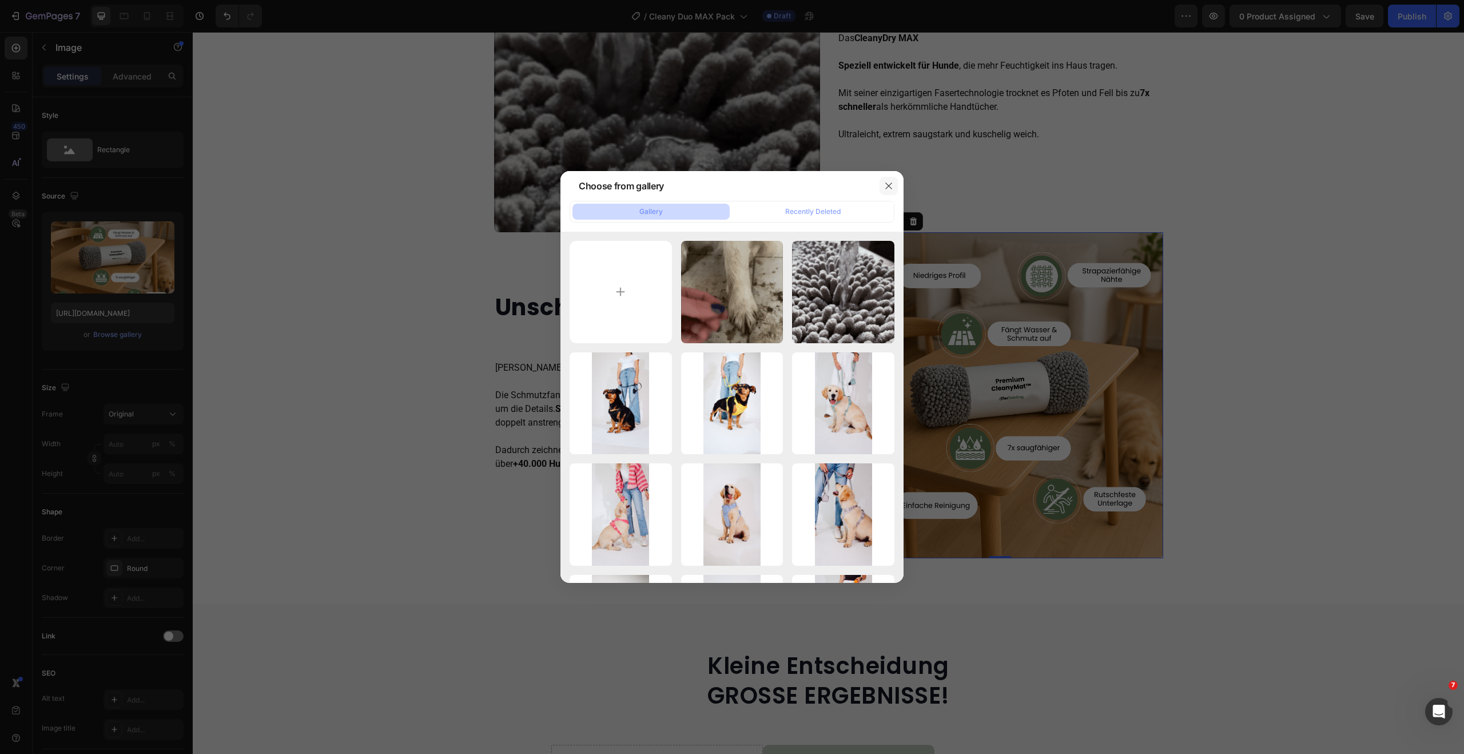
click at [893, 182] on icon "button" at bounding box center [888, 185] width 9 height 9
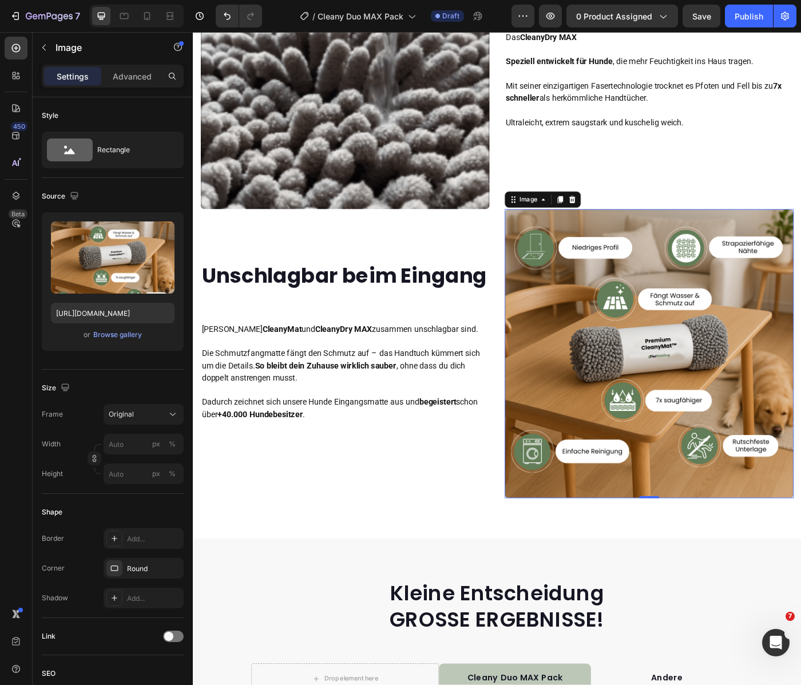
scroll to position [1469, 0]
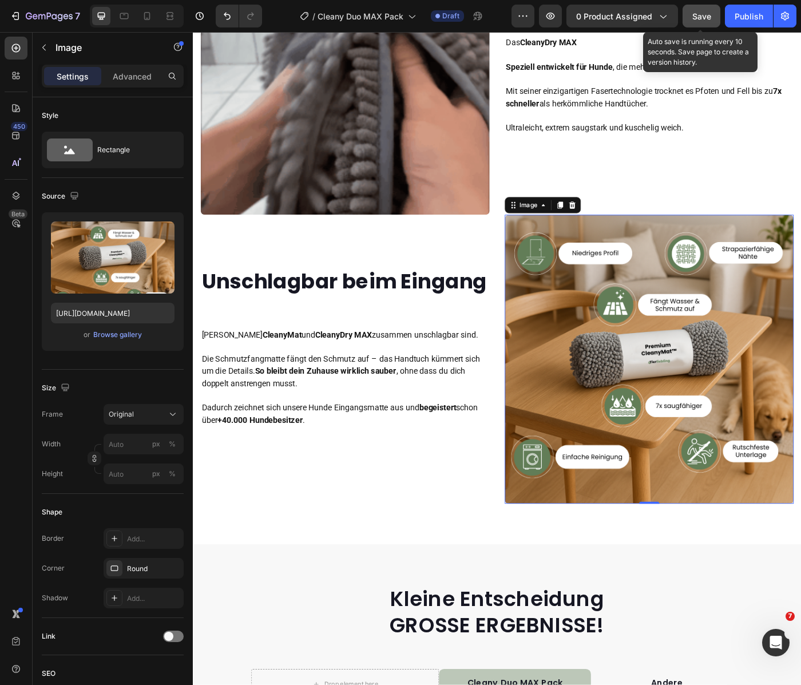
click at [705, 21] on div "Save" at bounding box center [701, 16] width 19 height 12
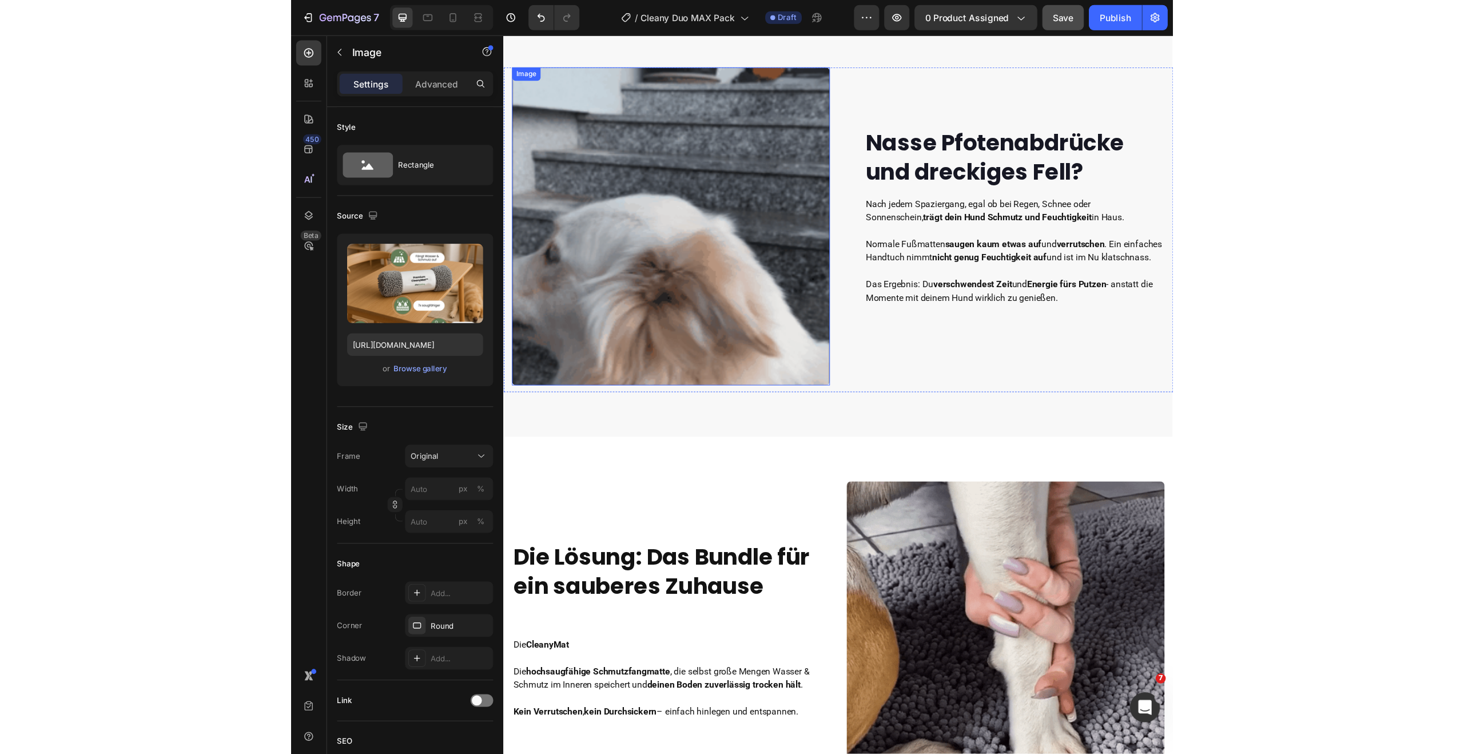
scroll to position [0, 0]
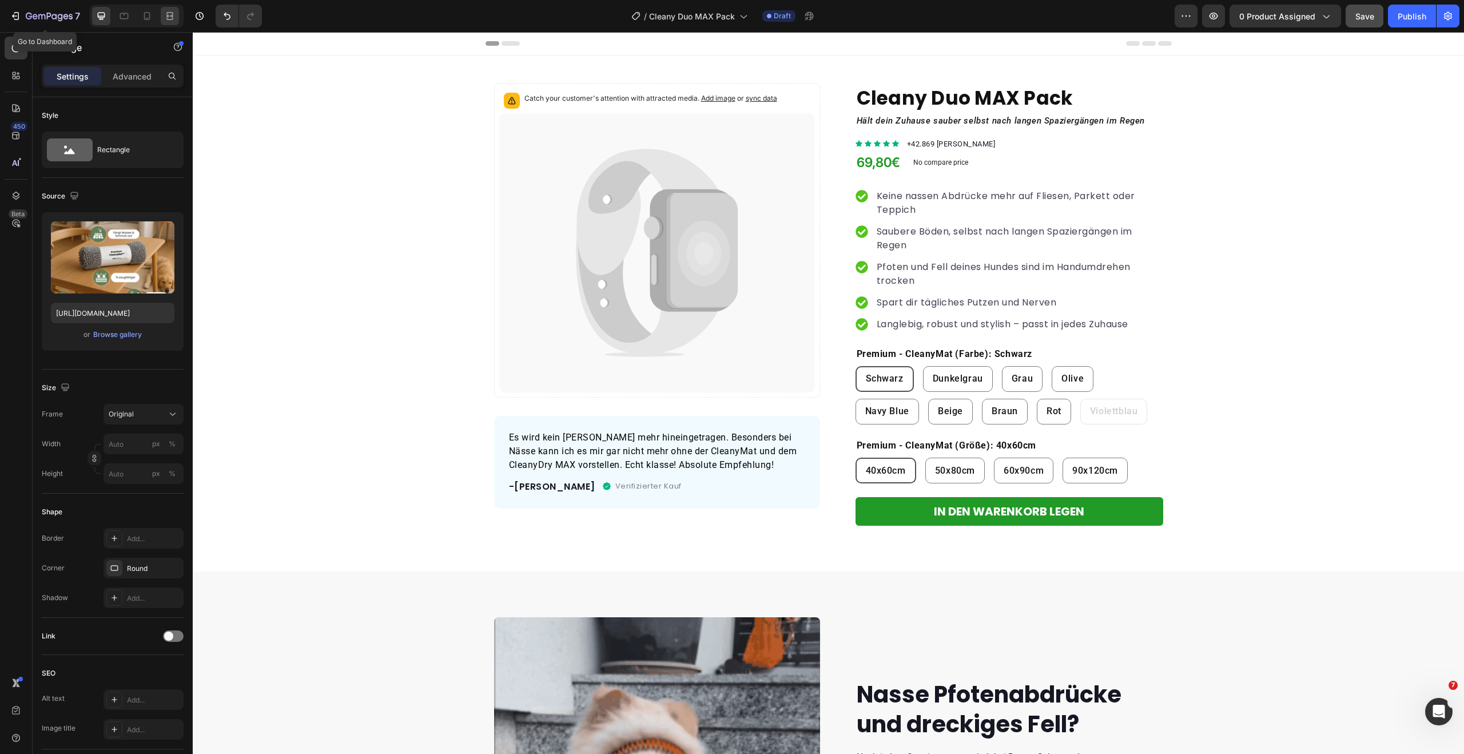
drag, startPoint x: 55, startPoint y: 18, endPoint x: 161, endPoint y: 13, distance: 105.9
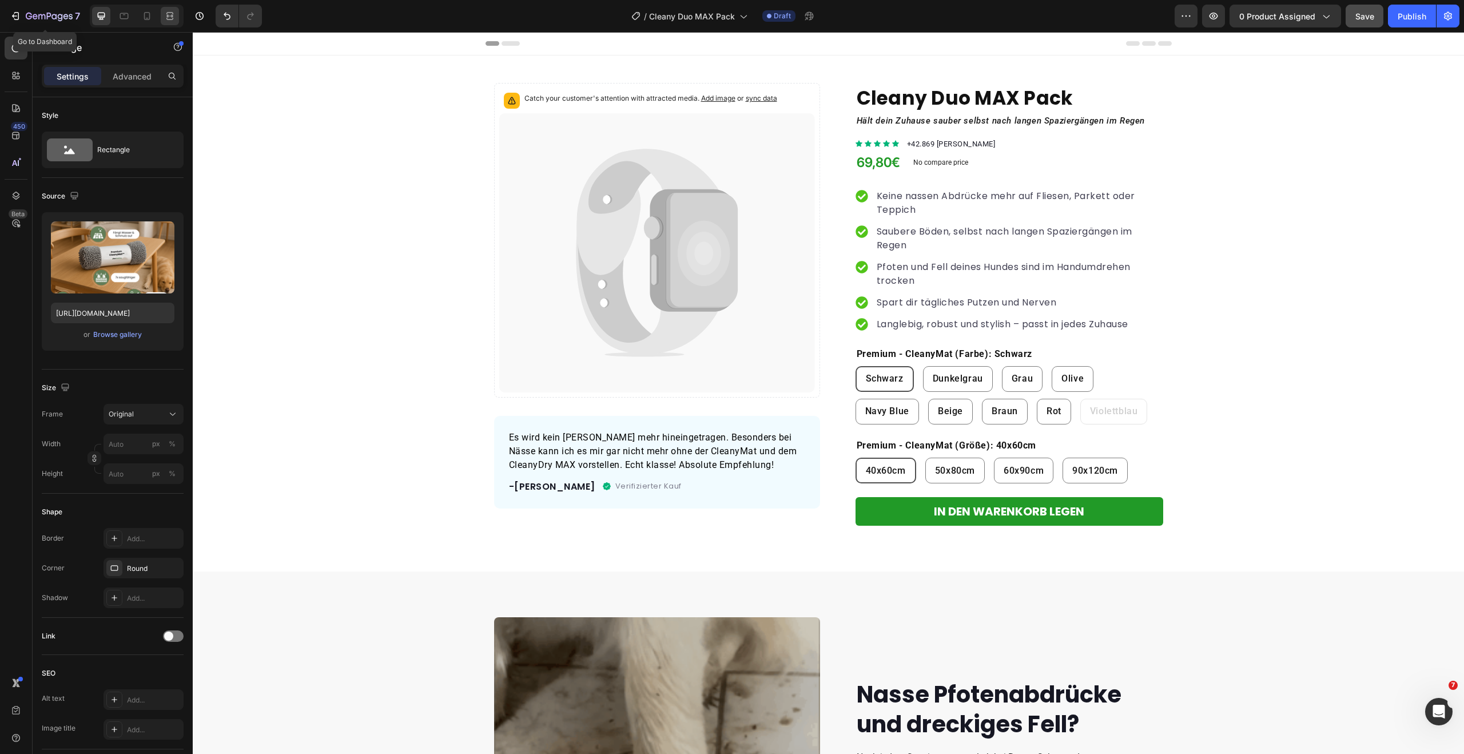
click at [55, 18] on icon "button" at bounding box center [53, 16] width 5 height 5
